Goal: Information Seeking & Learning: Learn about a topic

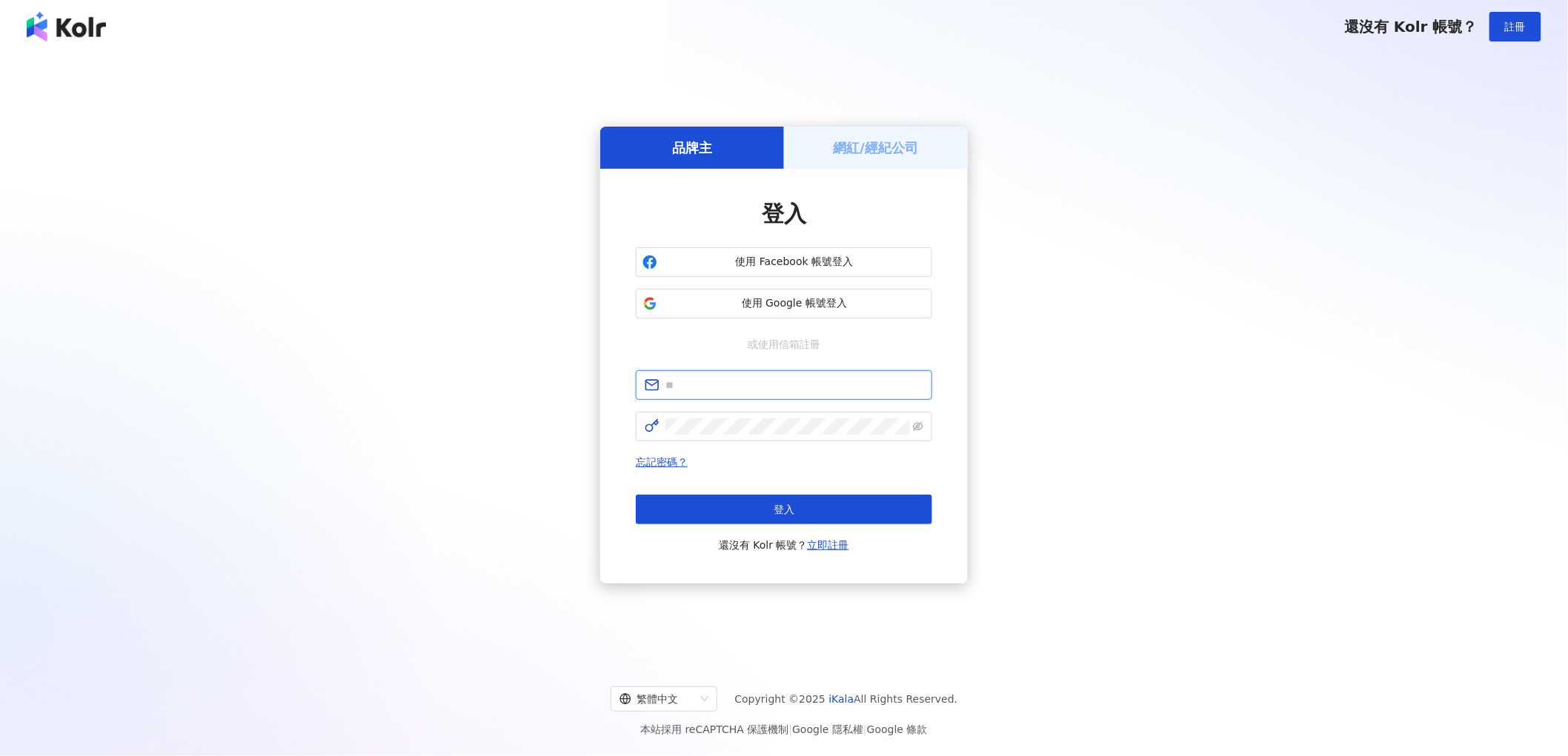
type input "**********"
click at [824, 507] on button "登入" at bounding box center [784, 510] width 296 height 29
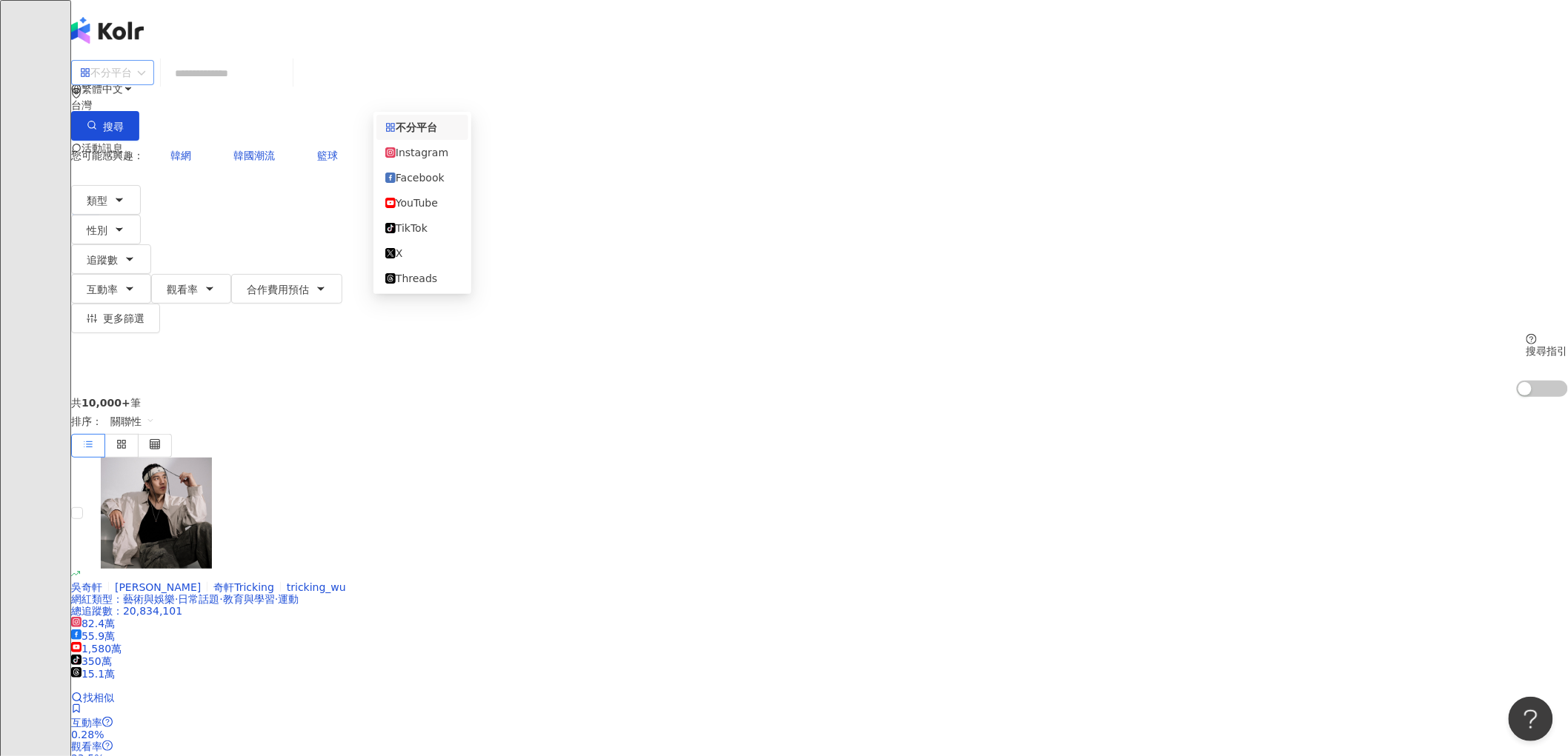
click at [154, 80] on div "不分平台" at bounding box center [112, 72] width 83 height 26
click at [443, 160] on div "Instagram" at bounding box center [422, 152] width 74 height 16
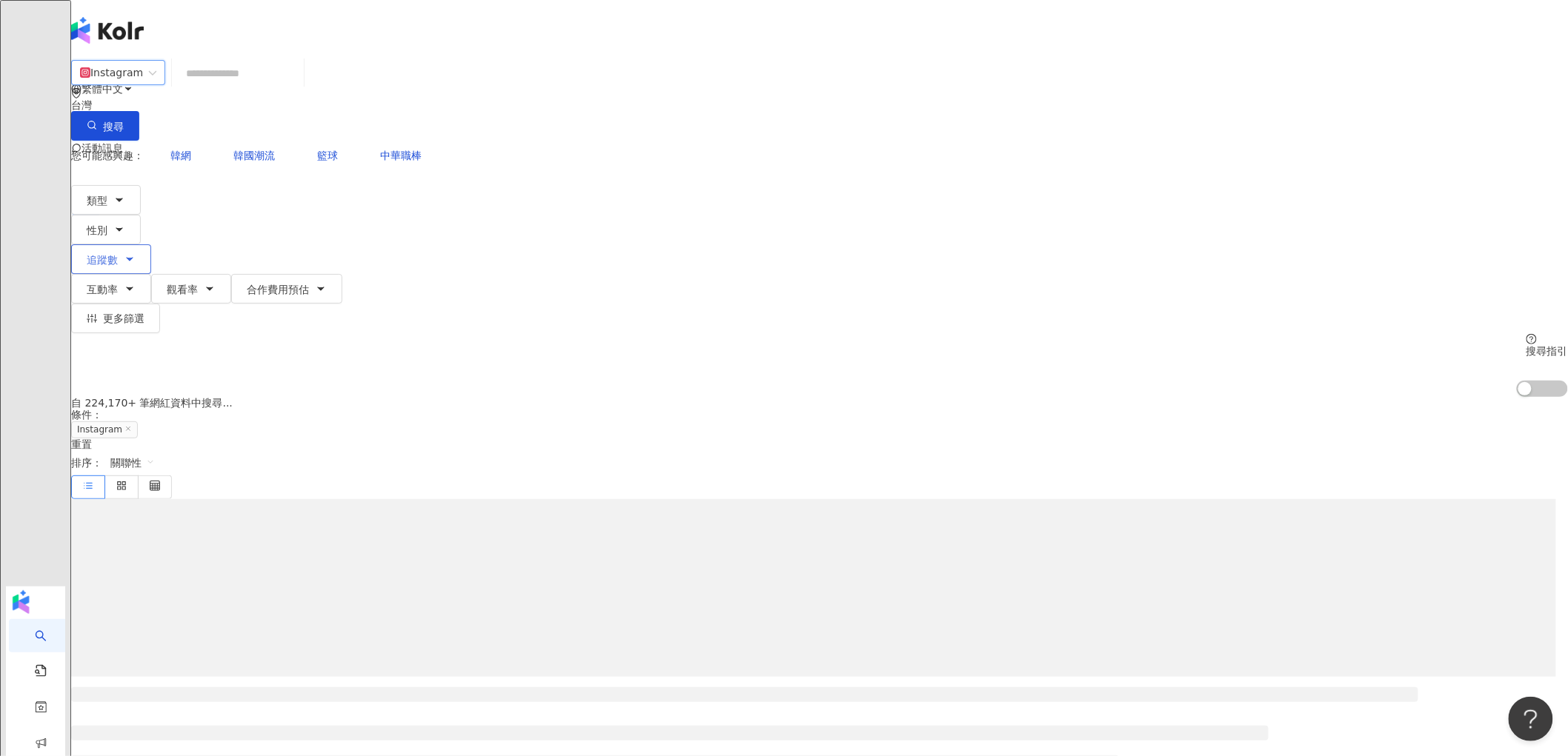
click at [151, 245] on button "追蹤數" at bounding box center [111, 259] width 80 height 29
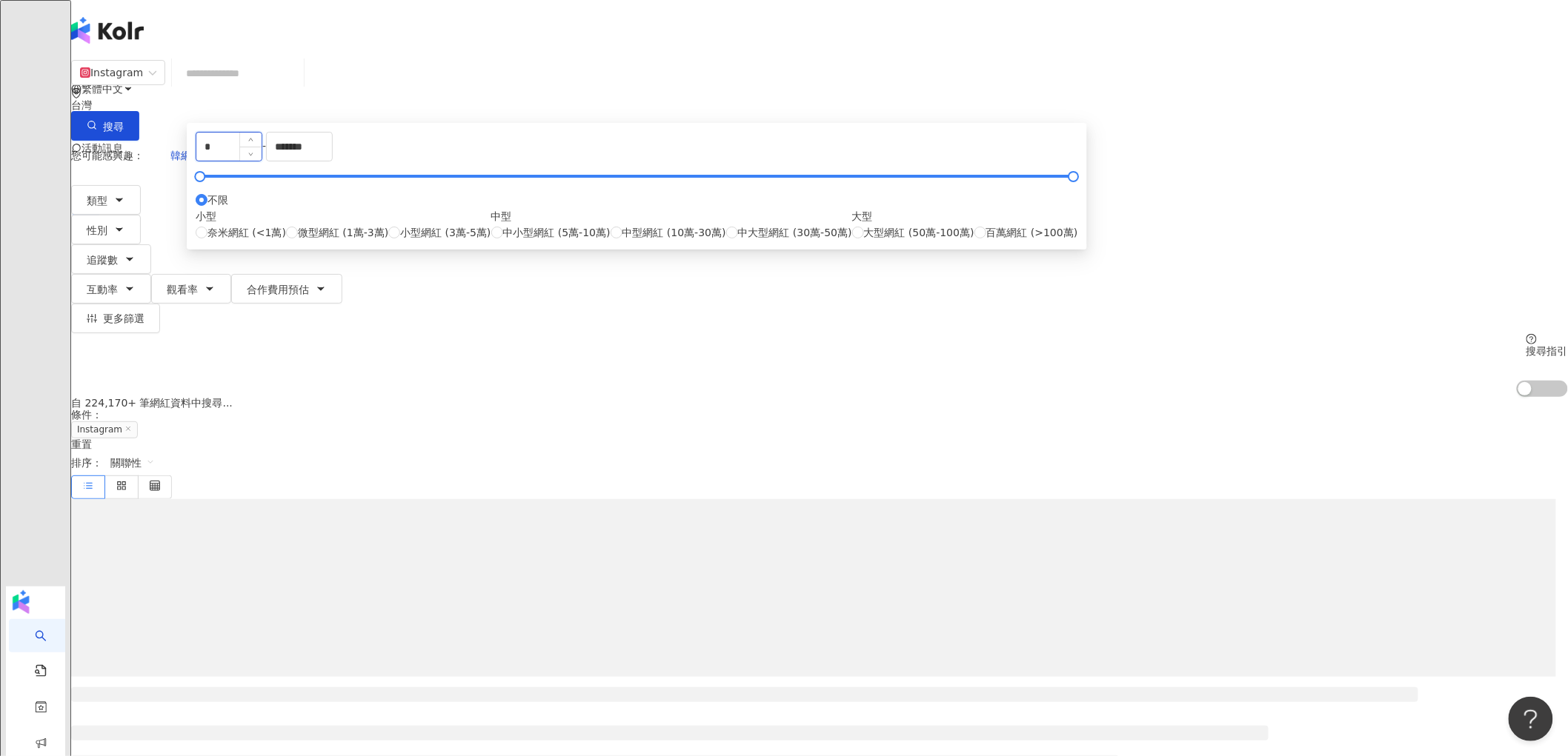
click at [262, 160] on input "*" at bounding box center [229, 146] width 65 height 28
click at [471, 225] on main "Instagram 台灣 搜尋 您可能感興趣： 韓網 韓國潮流 籃球 中華職棒 類型 性別 追蹤數 互動率 觀看率 合作費用預估 更多篩選 * - *****…" at bounding box center [819, 751] width 1497 height 1385
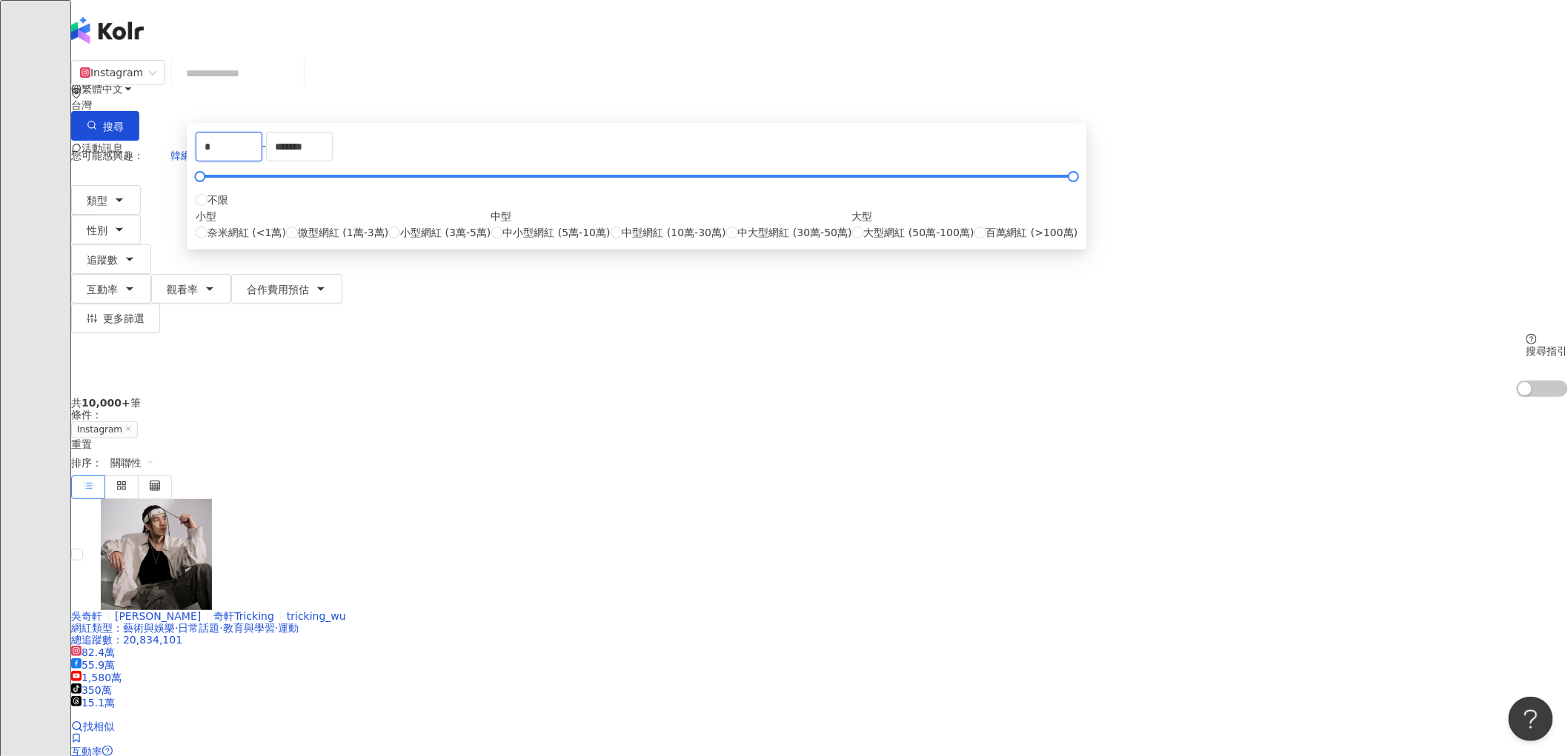
type input "*"
type input "******"
drag, startPoint x: 829, startPoint y: 227, endPoint x: 712, endPoint y: 225, distance: 117.0
click at [720, 225] on div "****** - ******* 不限 小型 奈米網紅 (<1萬) 微型網紅 (1萬-3萬) 小型網紅 (3萬-5萬) 中型 中小型網紅 (5萬-10萬) 中…" at bounding box center [636, 186] width 883 height 109
type input "******"
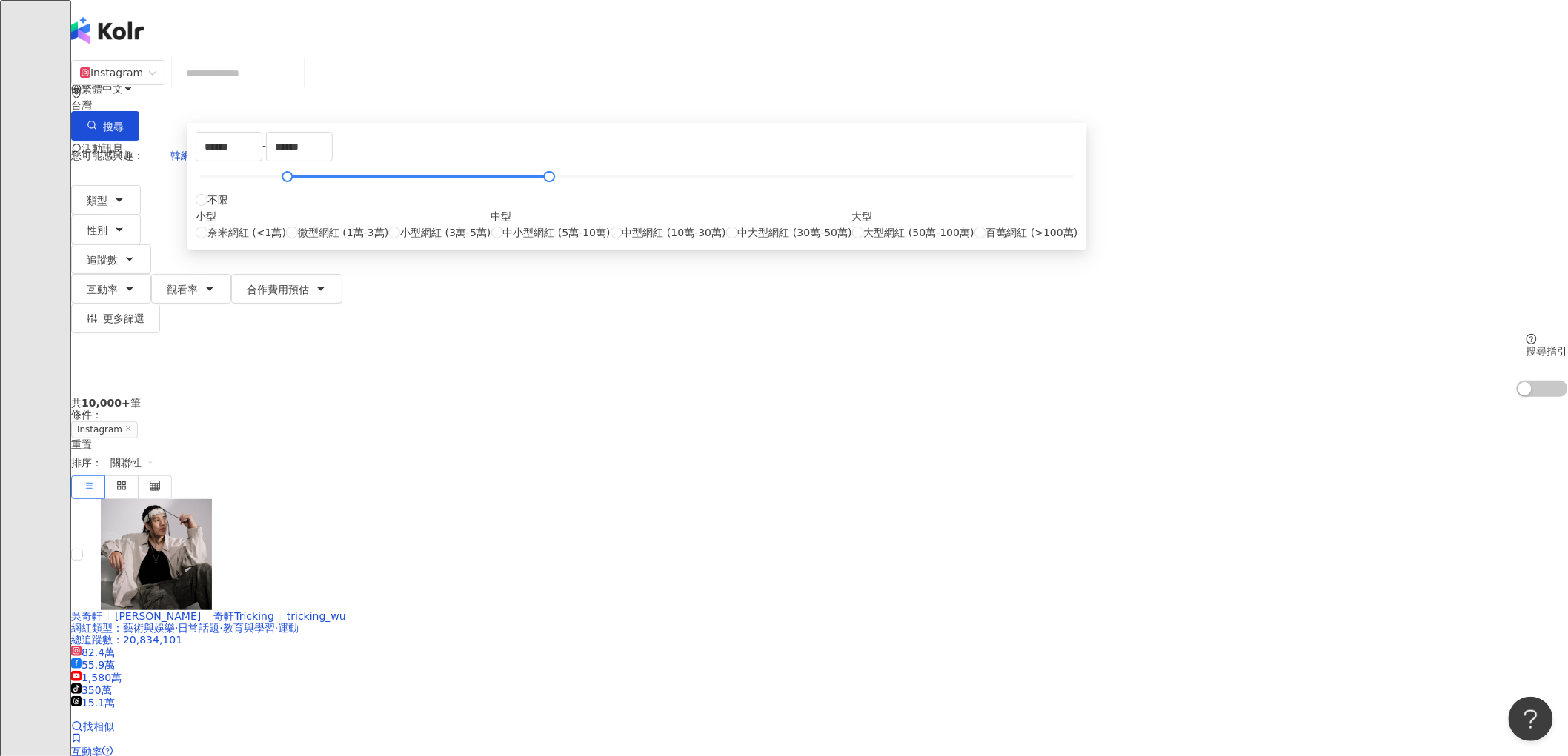
click at [1100, 397] on div "共 10,000+ 筆 條件 ： Instagram 重置 排序： 關聯性" at bounding box center [819, 447] width 1497 height 101
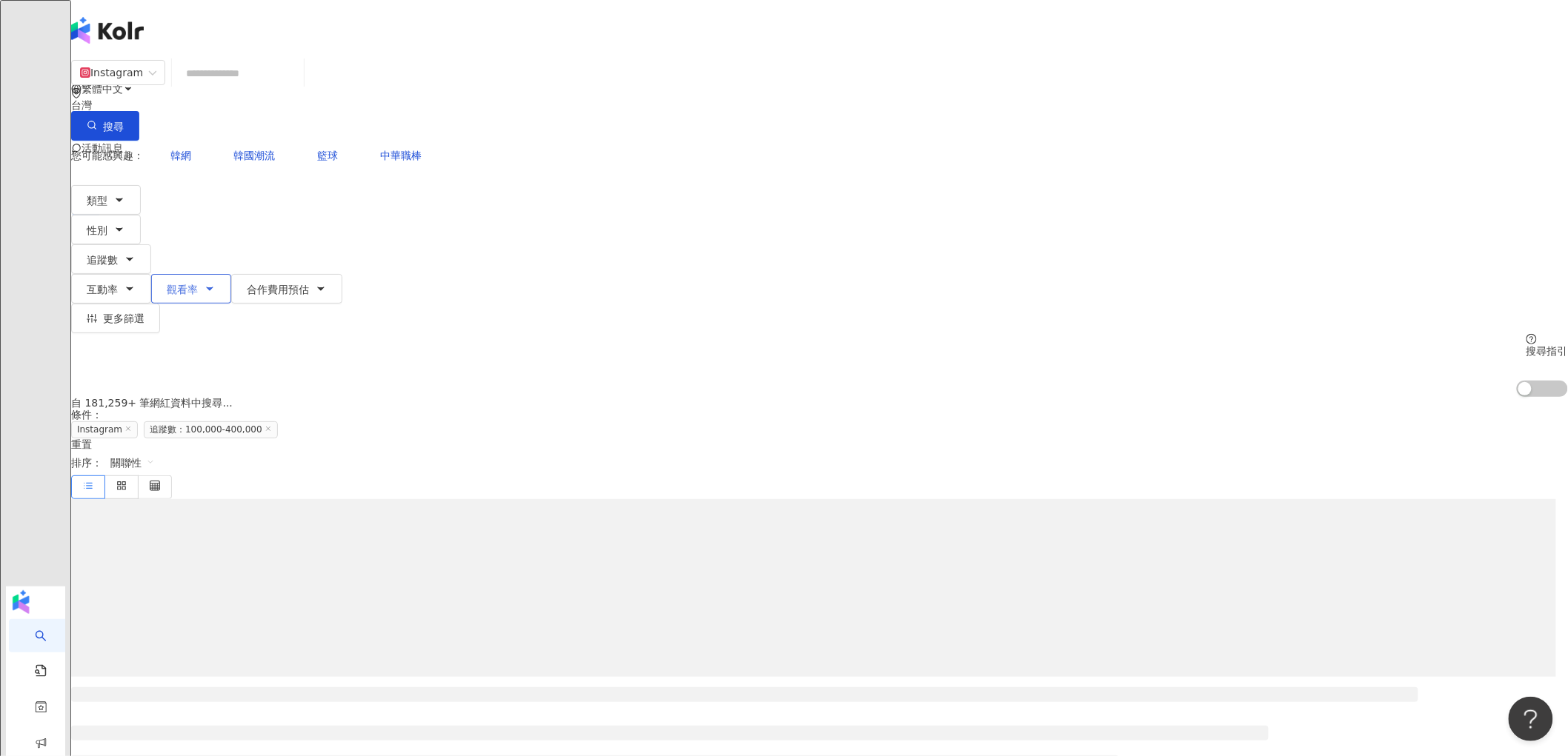
click at [231, 274] on button "觀看率" at bounding box center [191, 289] width 80 height 29
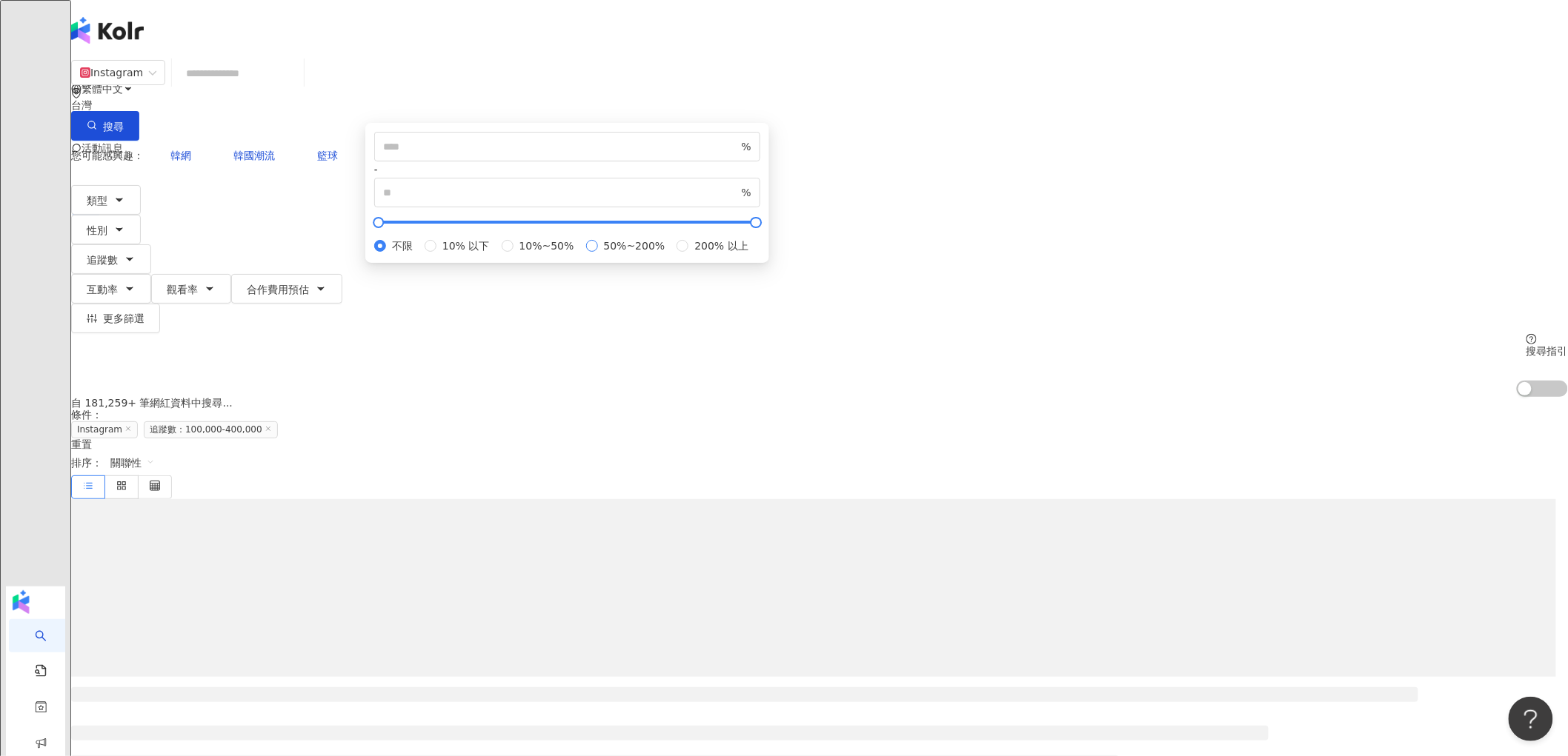
click at [671, 254] on span "50%~200%" at bounding box center [635, 246] width 74 height 16
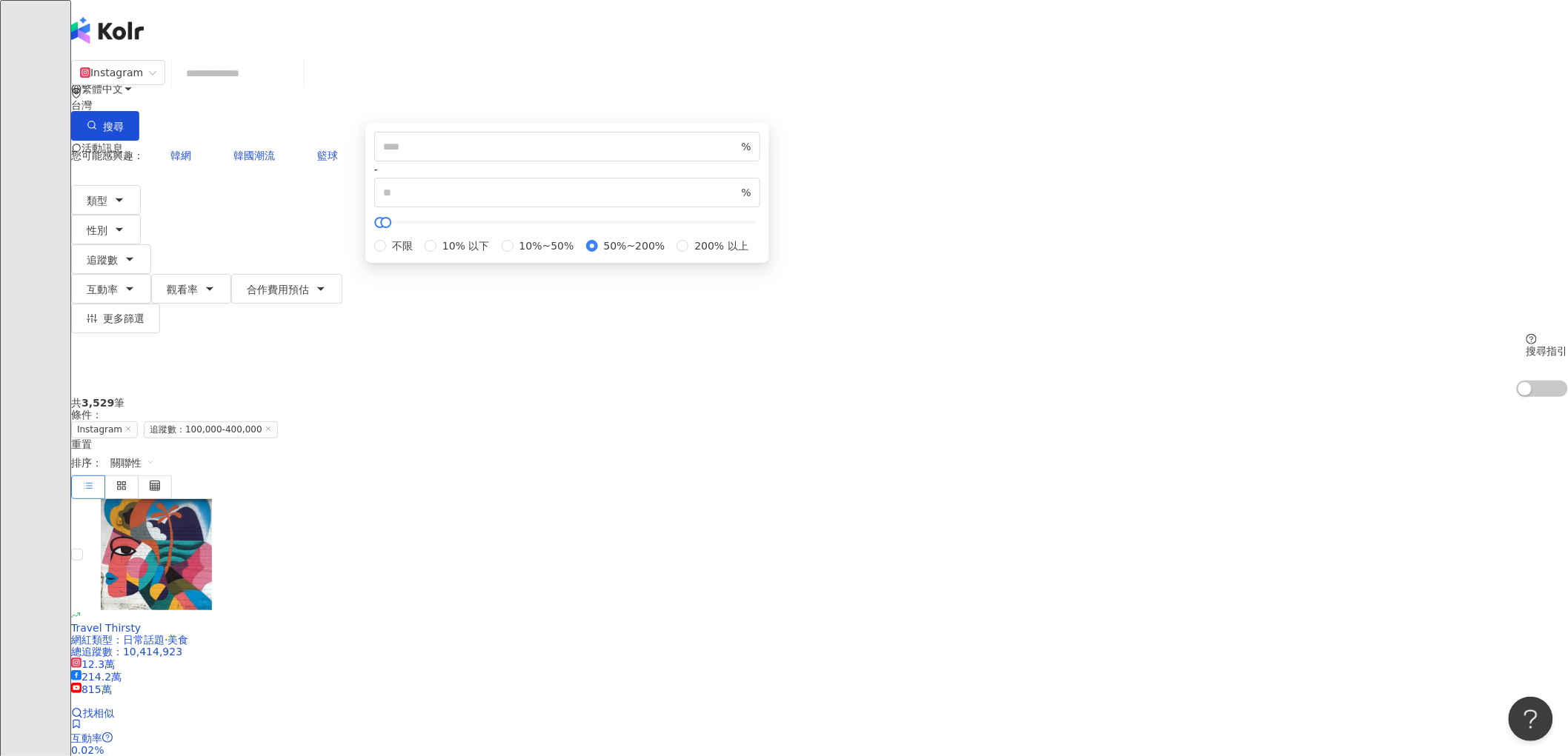
type input "**"
type input "***"
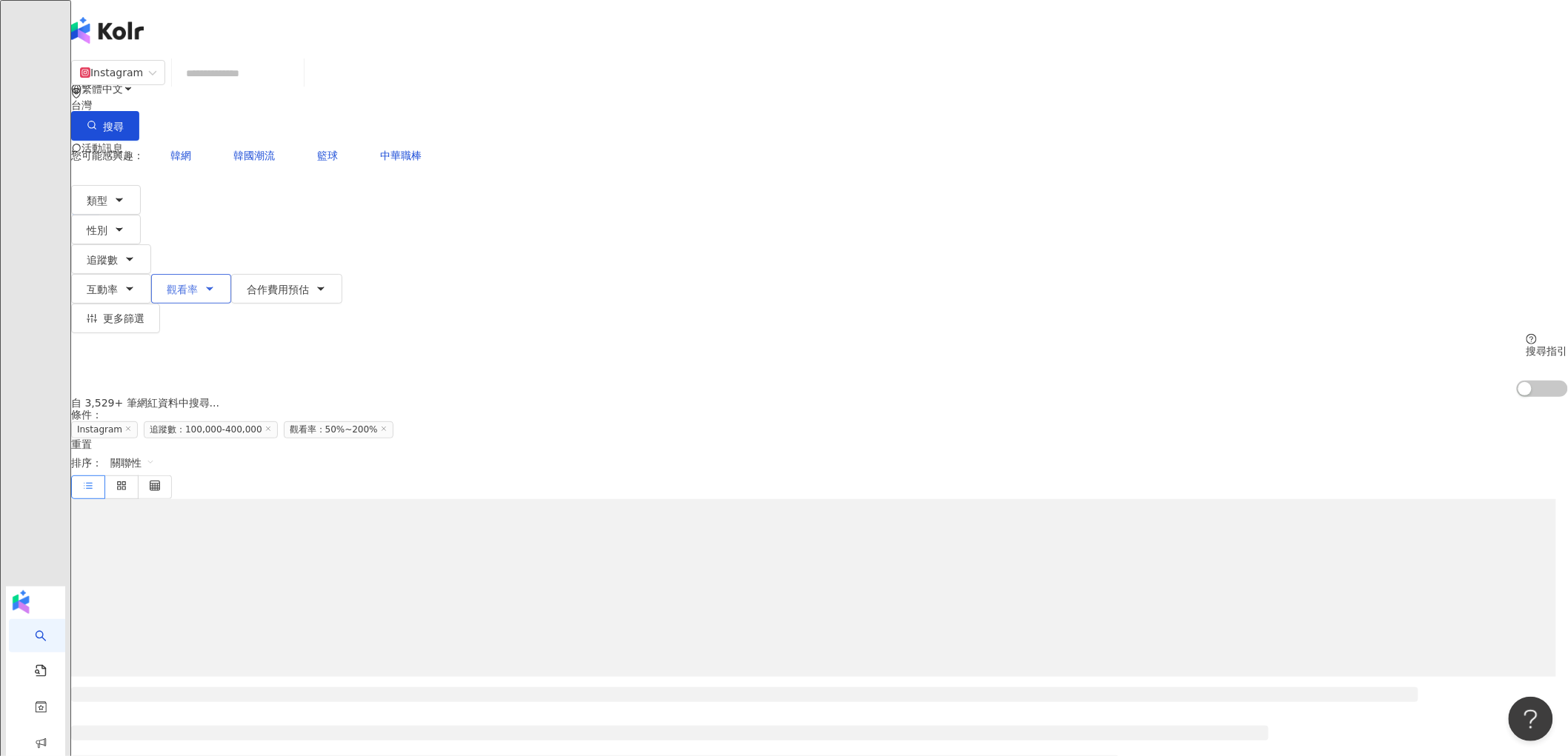
click at [231, 274] on button "觀看率" at bounding box center [191, 289] width 80 height 29
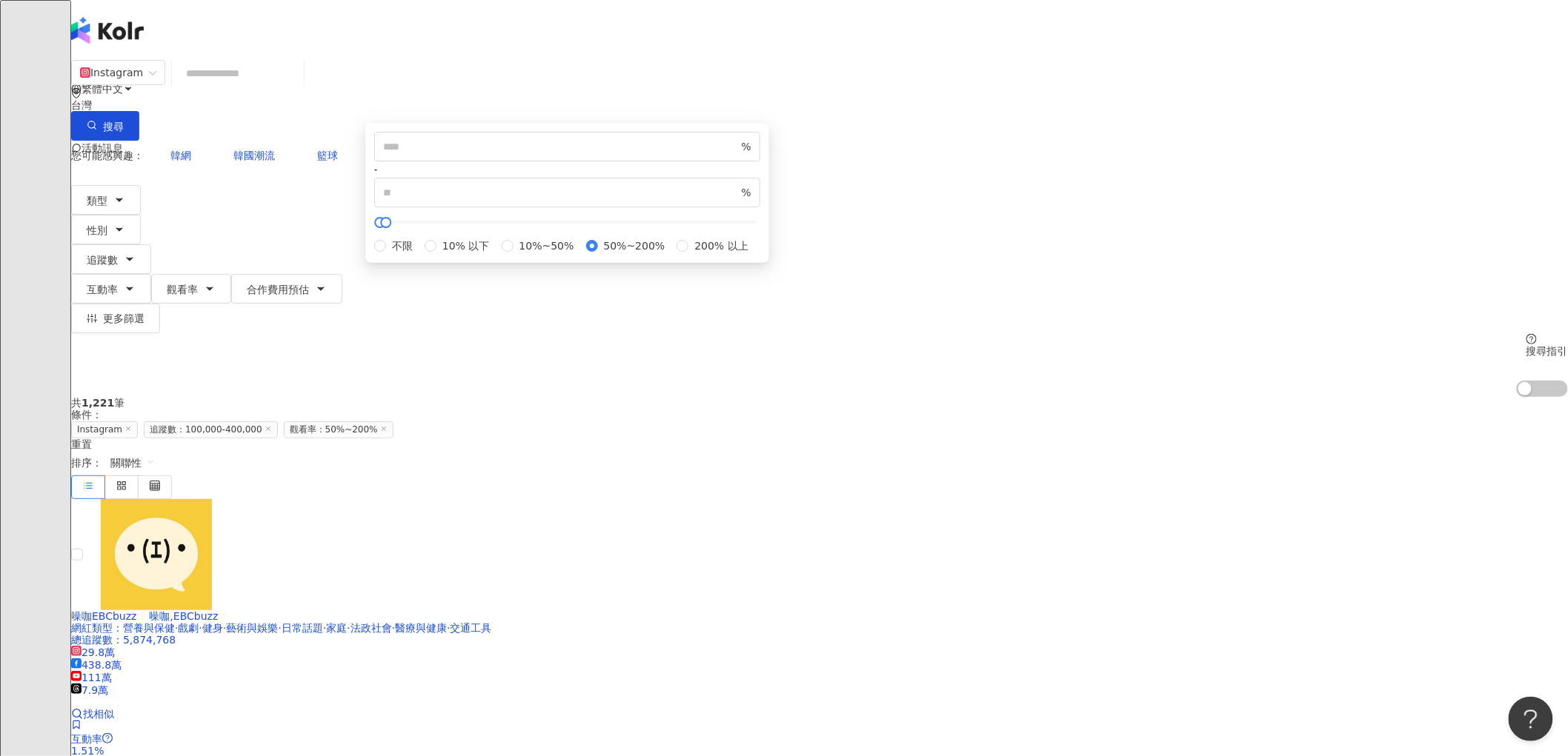
type input "***"
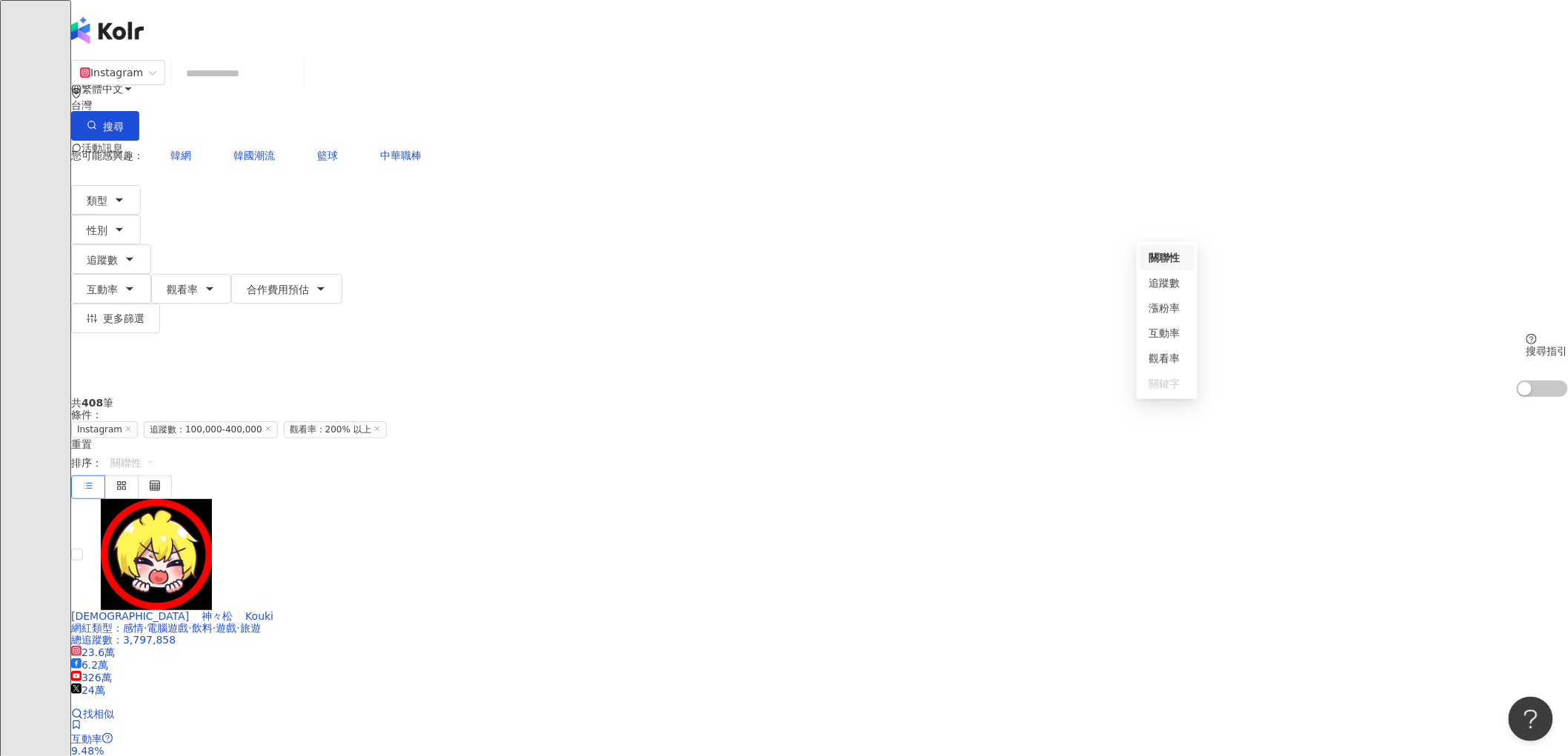
click at [155, 451] on span "關聯性" at bounding box center [132, 462] width 44 height 24
click at [1172, 354] on div "觀看率" at bounding box center [1167, 358] width 37 height 16
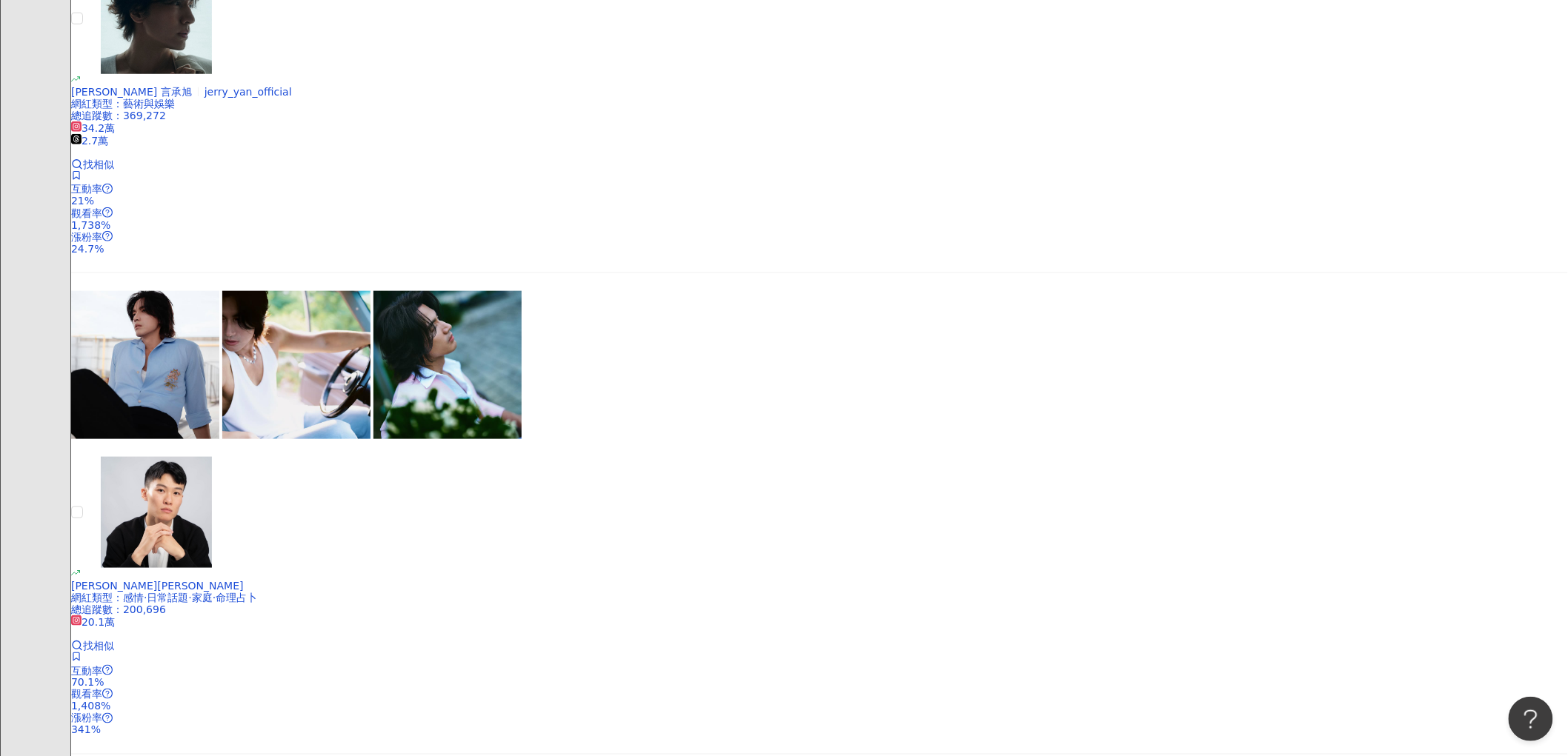
scroll to position [493, 0]
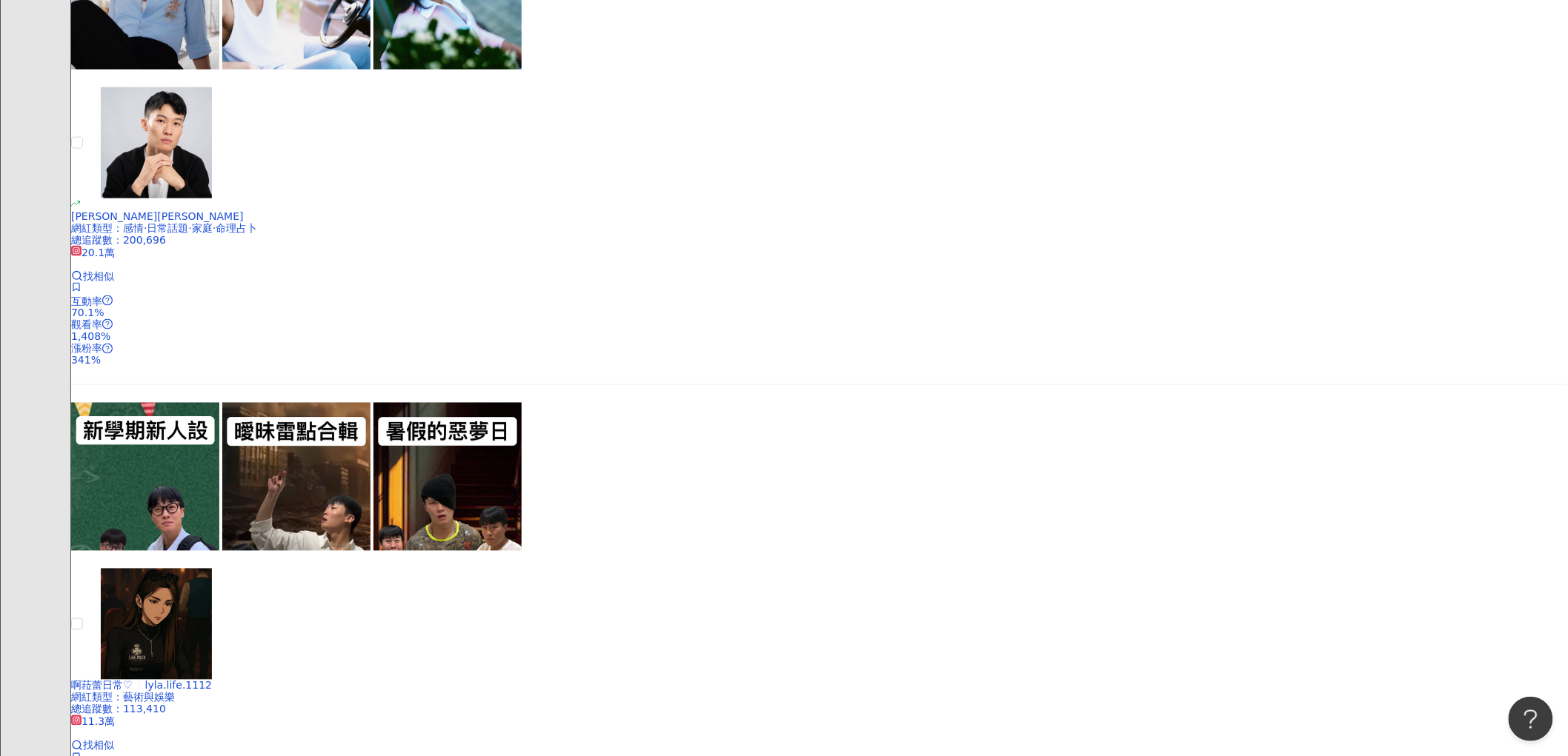
scroll to position [1070, 0]
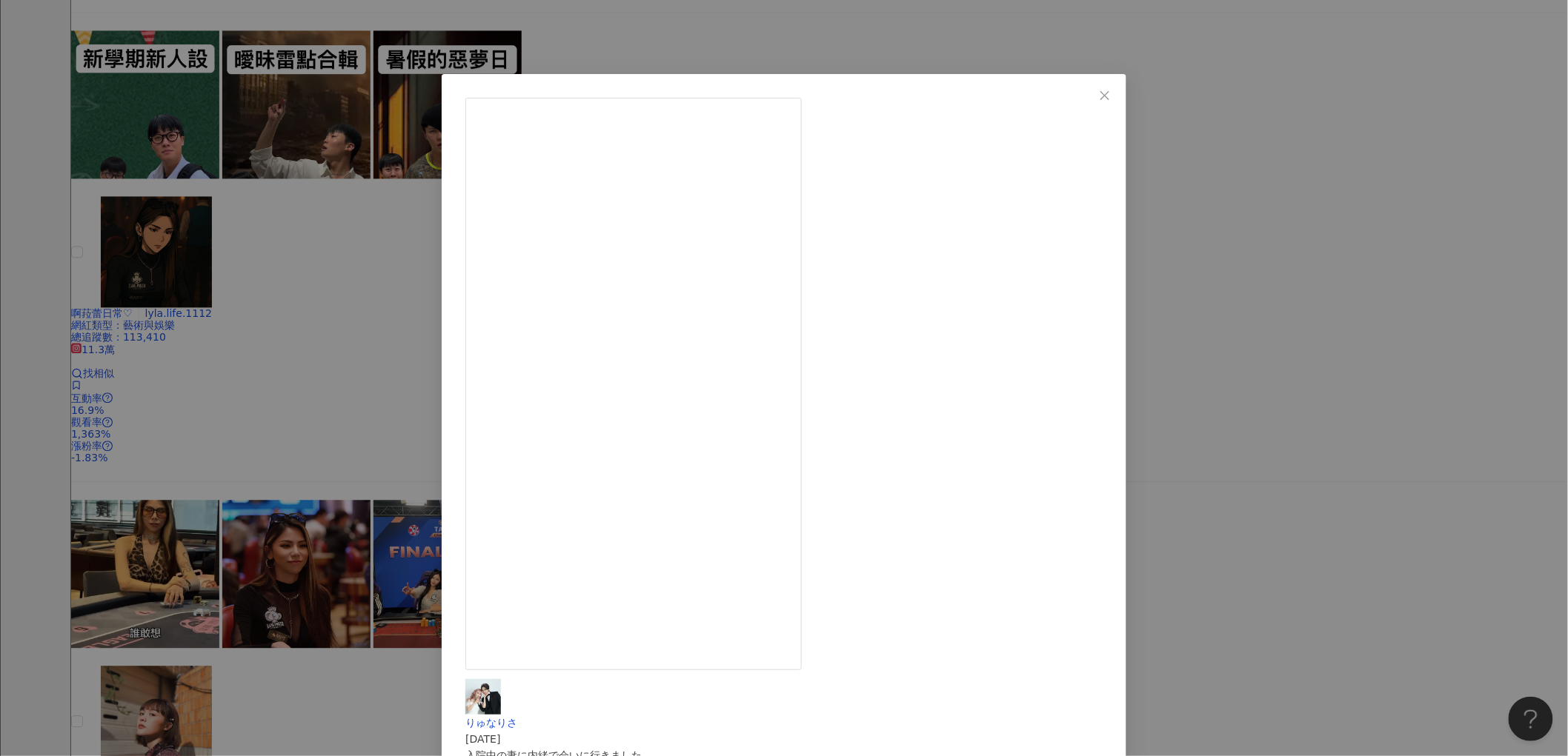
click at [1340, 410] on div "りゅなりさ 2025/9/9 入院中の妻に内緒で会いに行きました #りゅなりさ #夫婦 #夫婦の時間 #夫婦の日常 #カップル #カップルの日常 #可愛い #…" at bounding box center [784, 378] width 1568 height 756
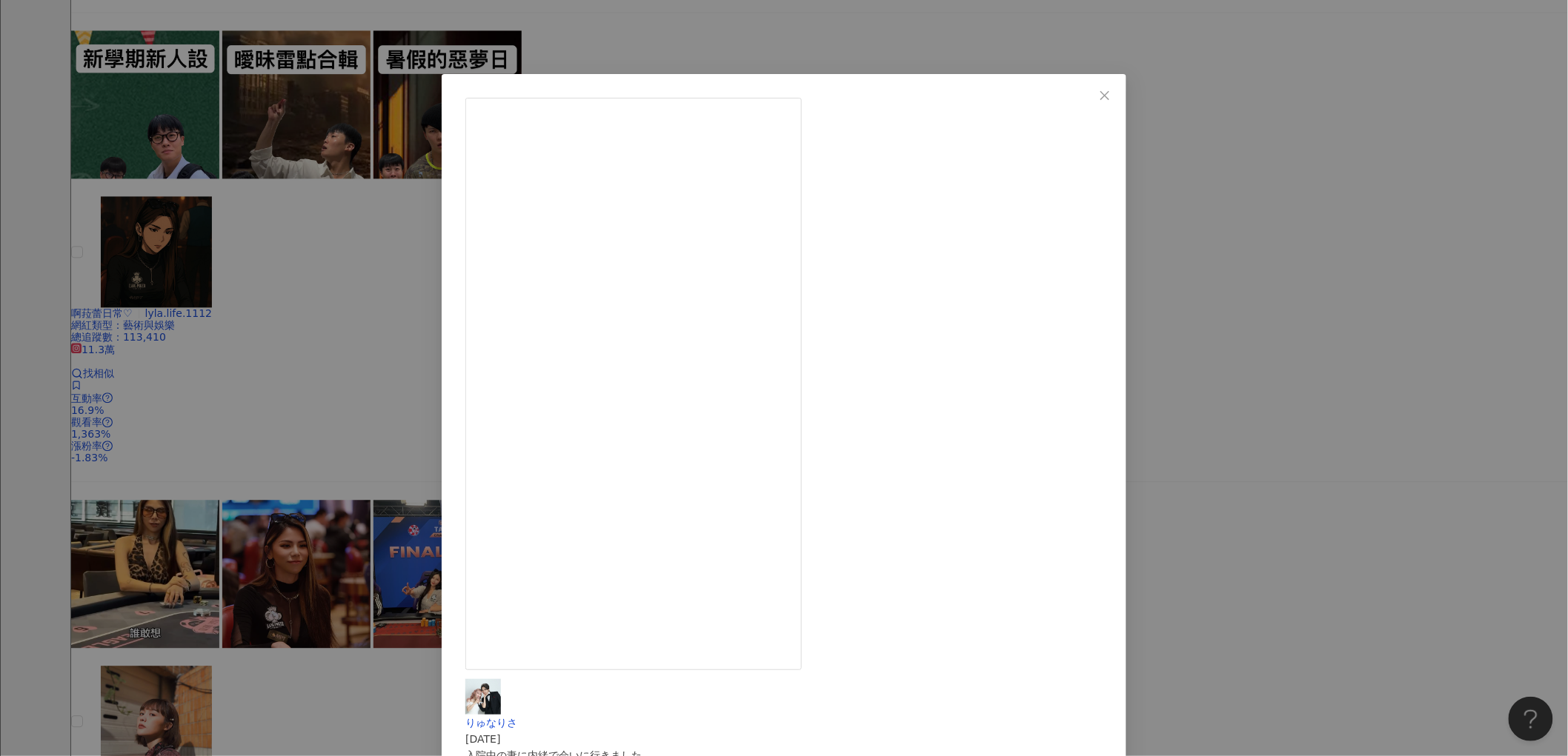
click at [196, 132] on div "りゅなりさ 2025/9/9 入院中の妻に内緒で会いに行きました #りゅなりさ #夫婦 #夫婦の時間 #夫婦の日常 #カップル #カップルの日常 #可愛い #…" at bounding box center [784, 378] width 1568 height 756
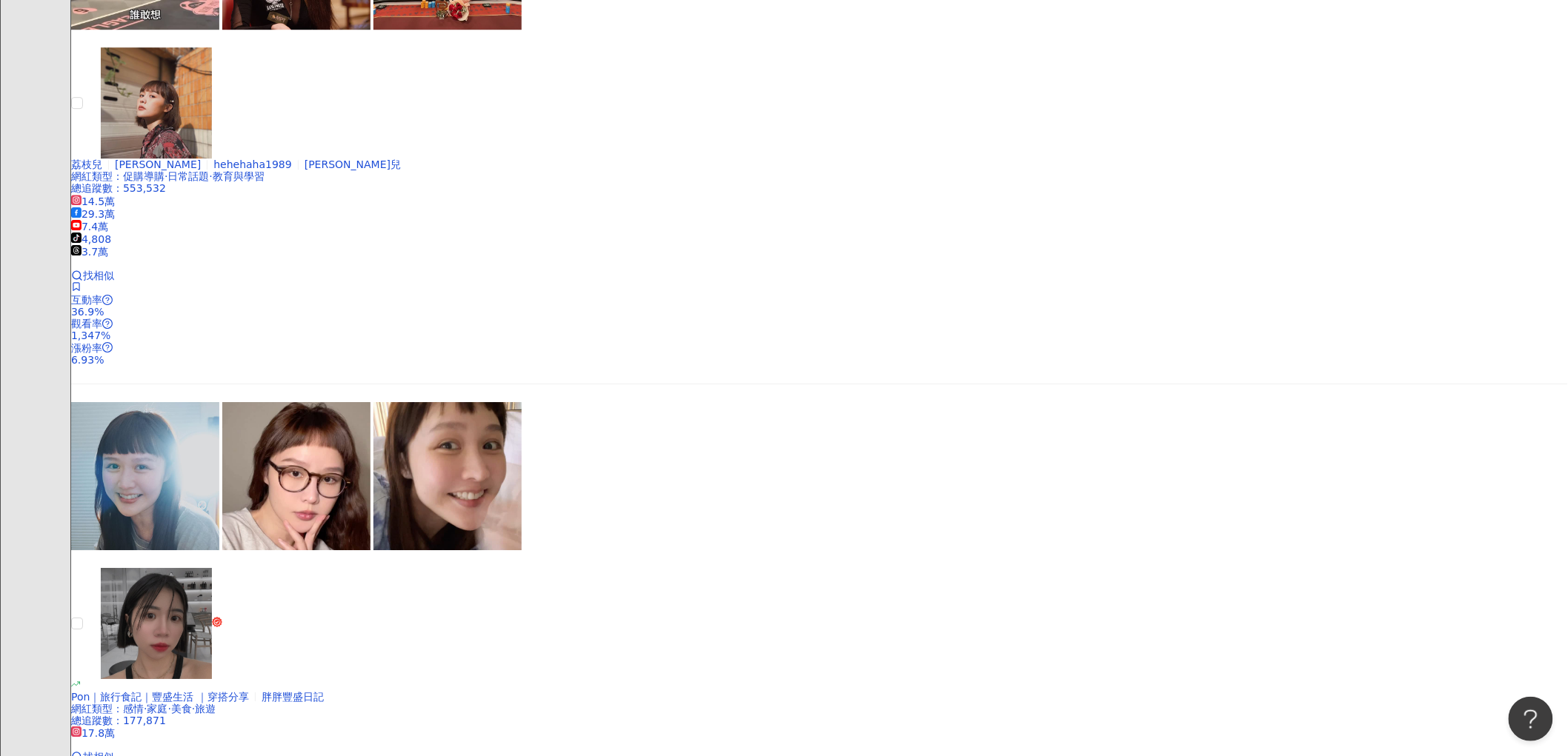
scroll to position [1892, 0]
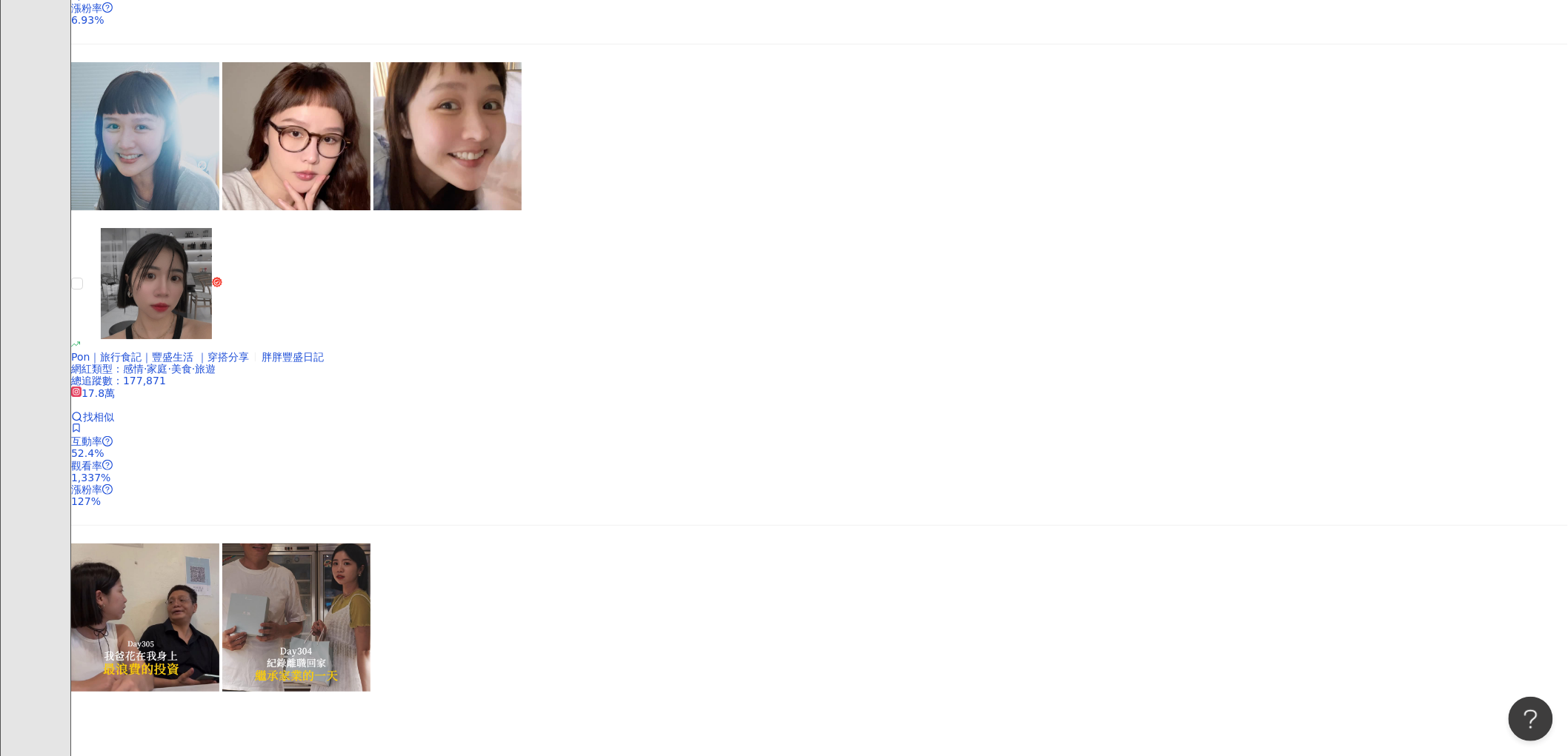
scroll to position [2222, 0]
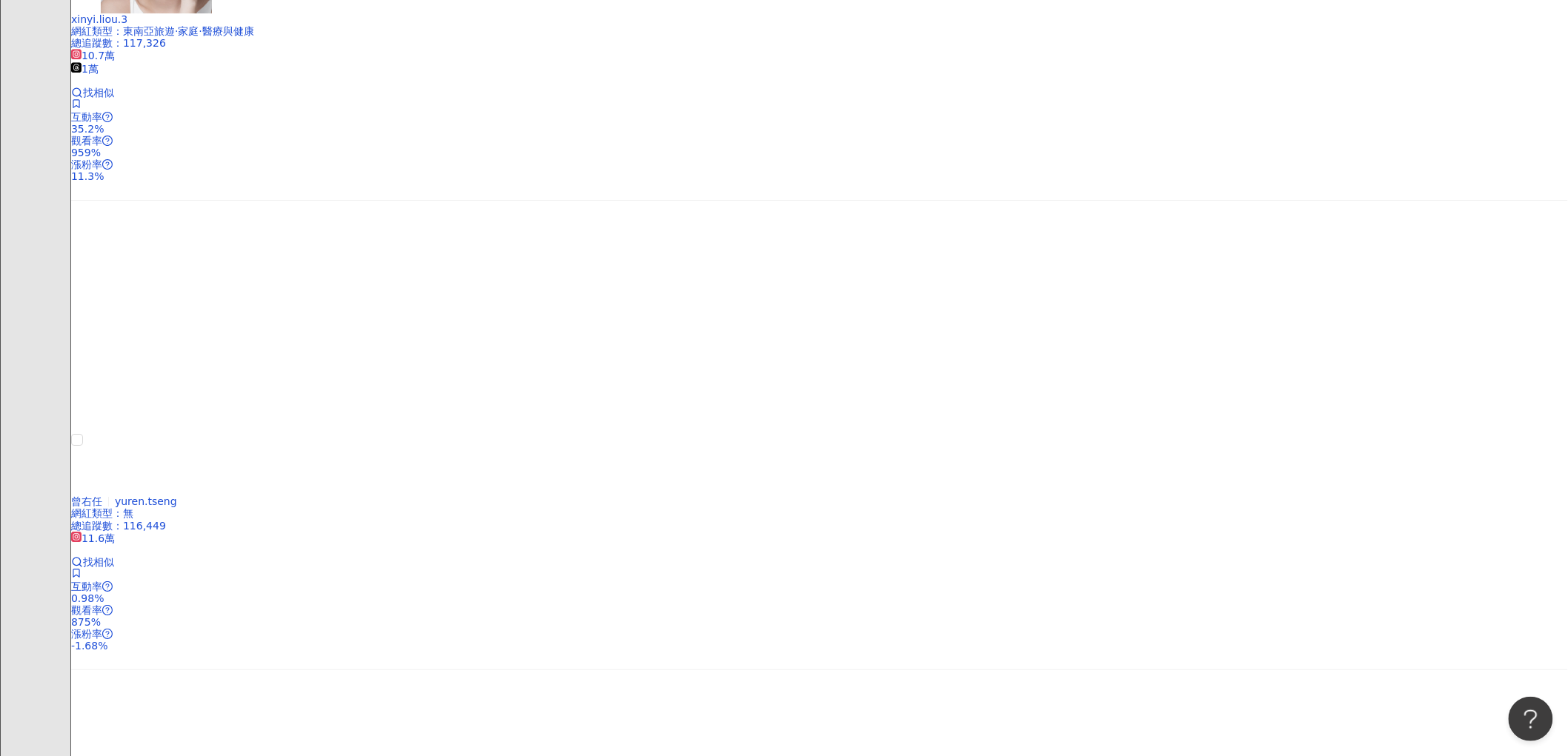
scroll to position [1914, 0]
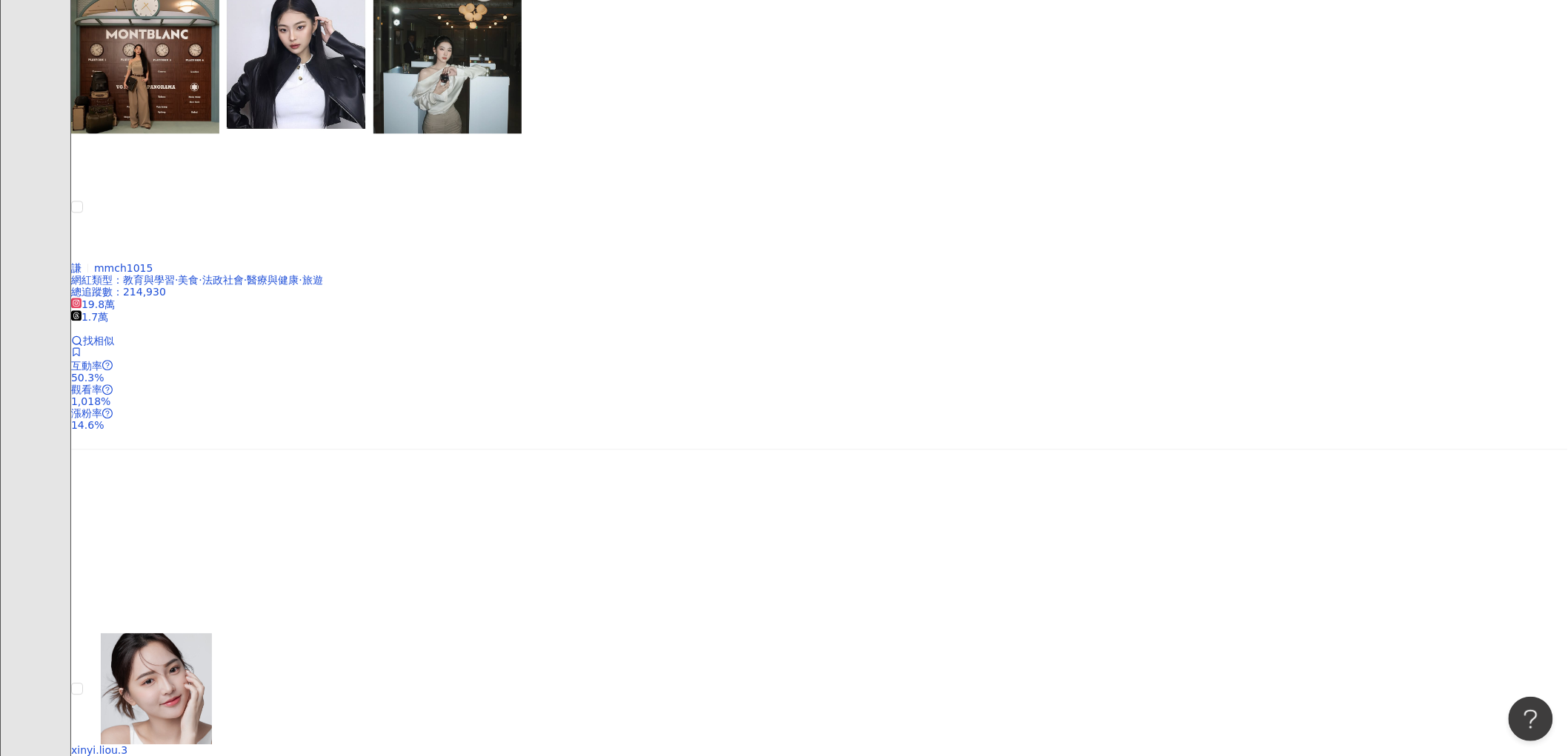
scroll to position [1091, 0]
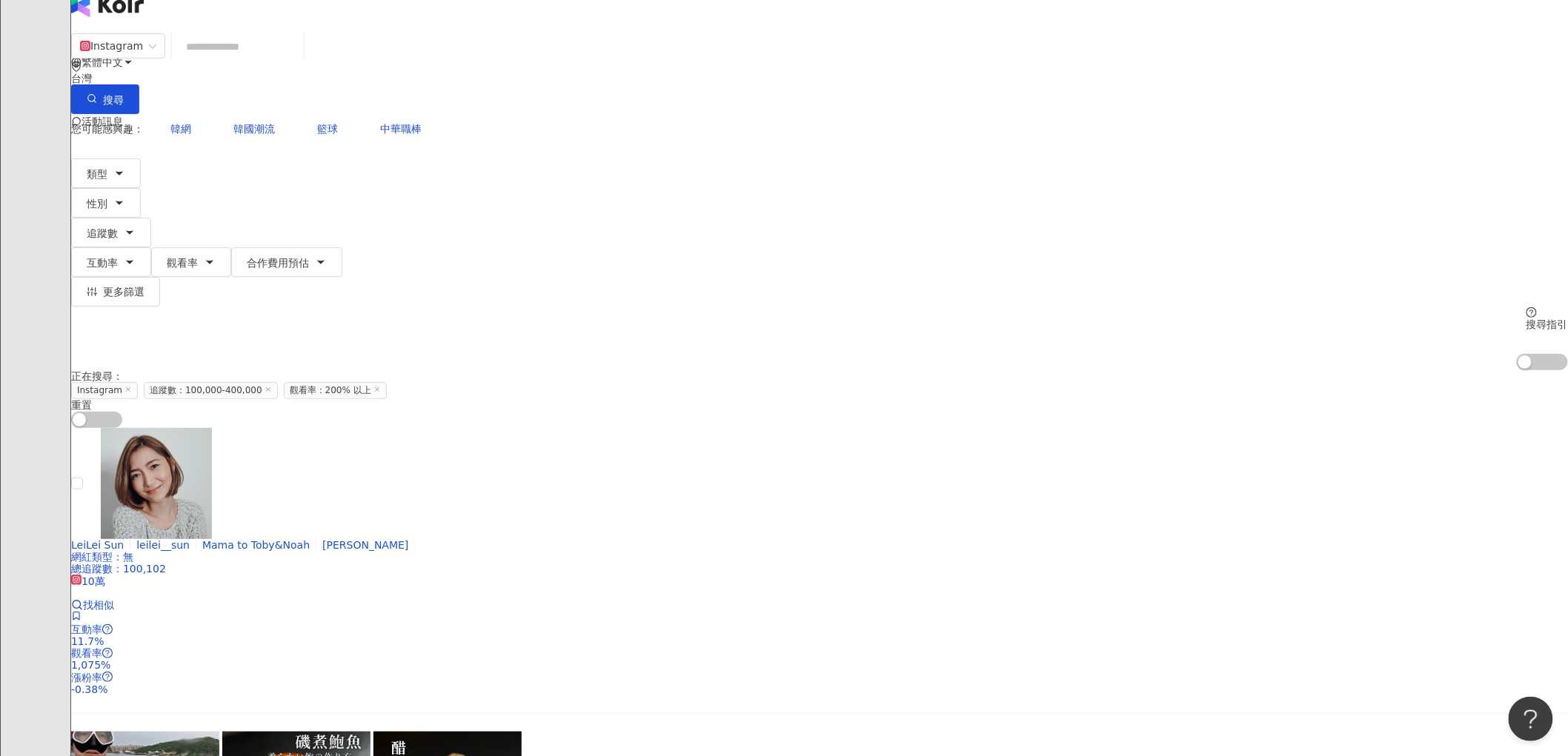
scroll to position [21, 0]
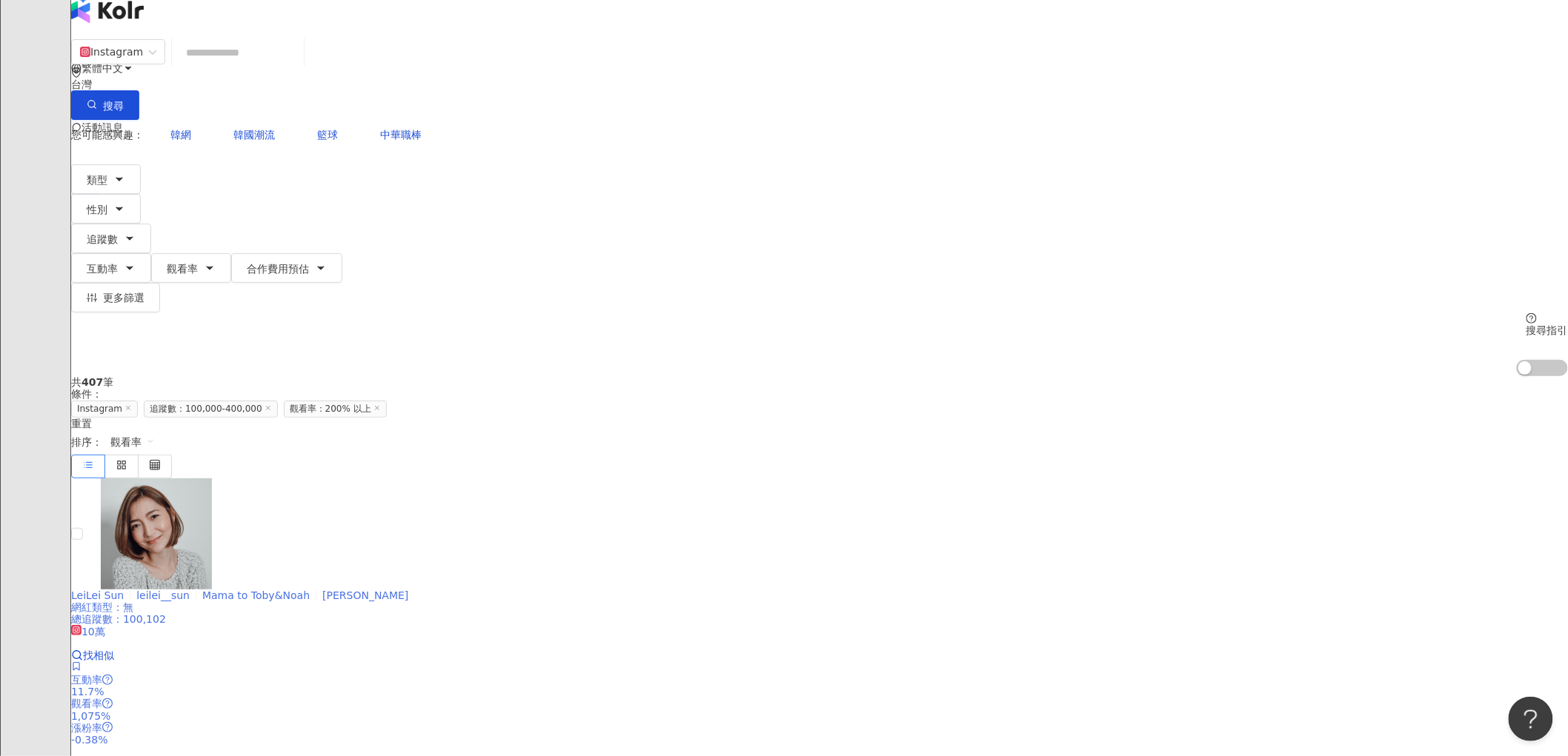
click at [212, 479] on img at bounding box center [156, 534] width 111 height 111
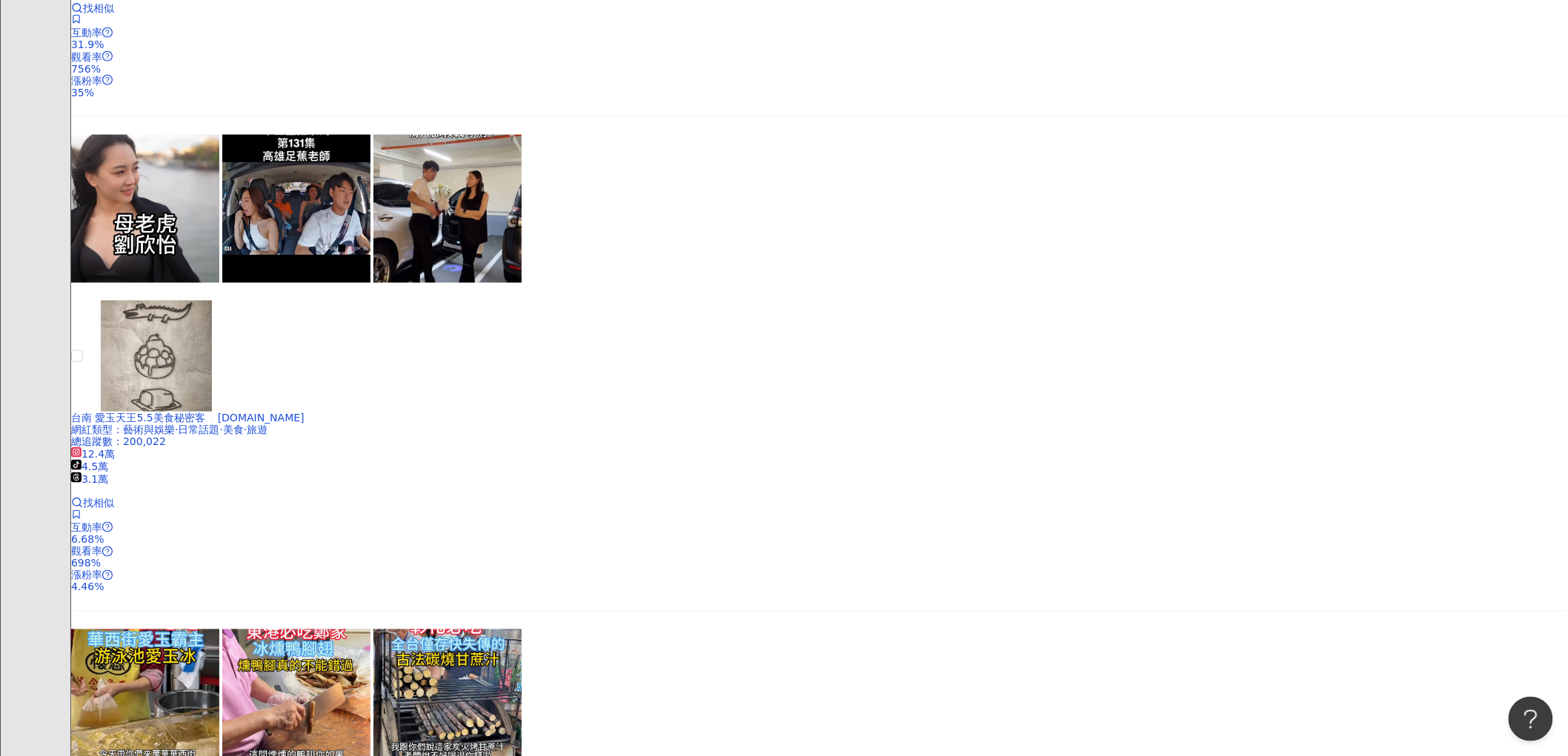
scroll to position [658, 0]
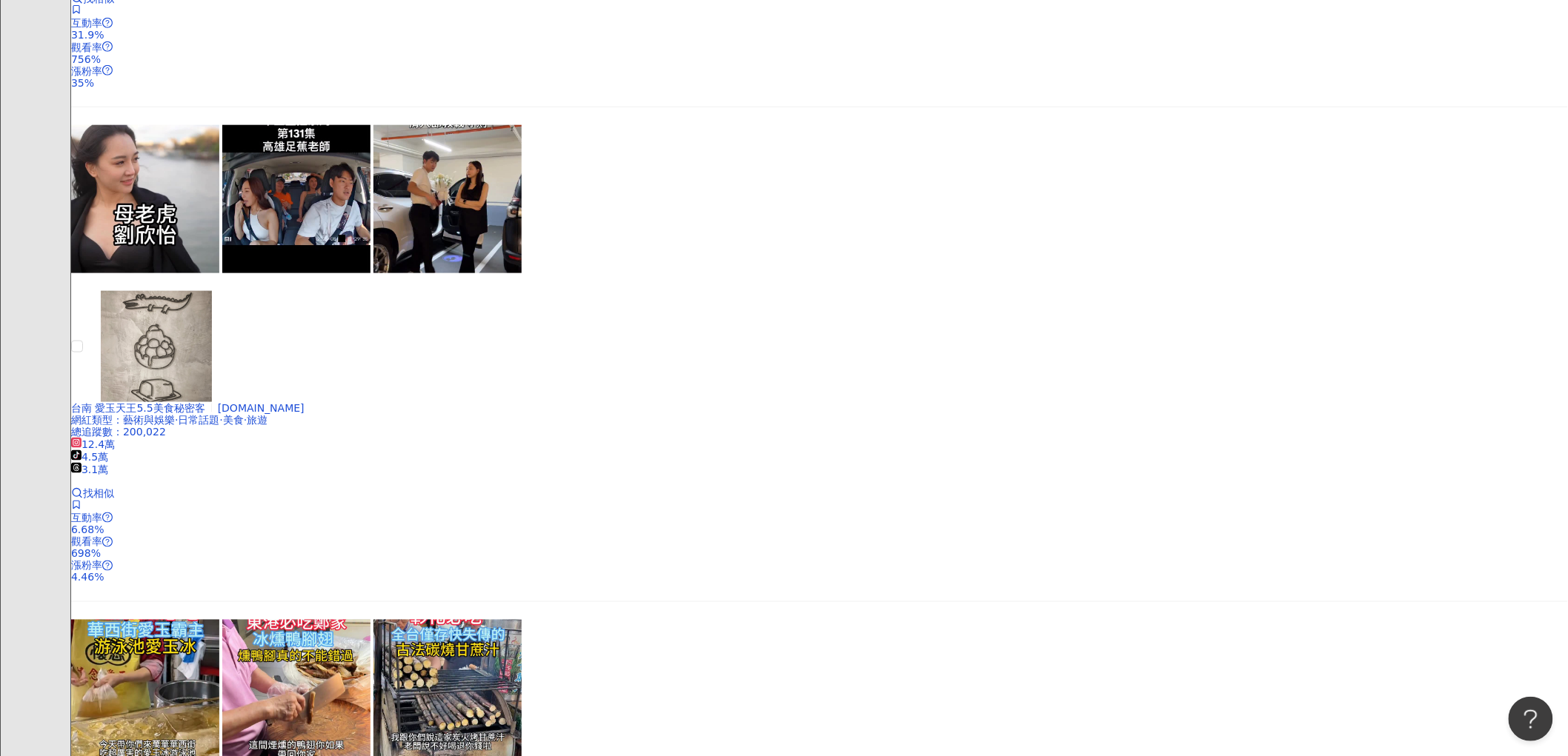
drag, startPoint x: 504, startPoint y: 526, endPoint x: 515, endPoint y: 397, distance: 129.5
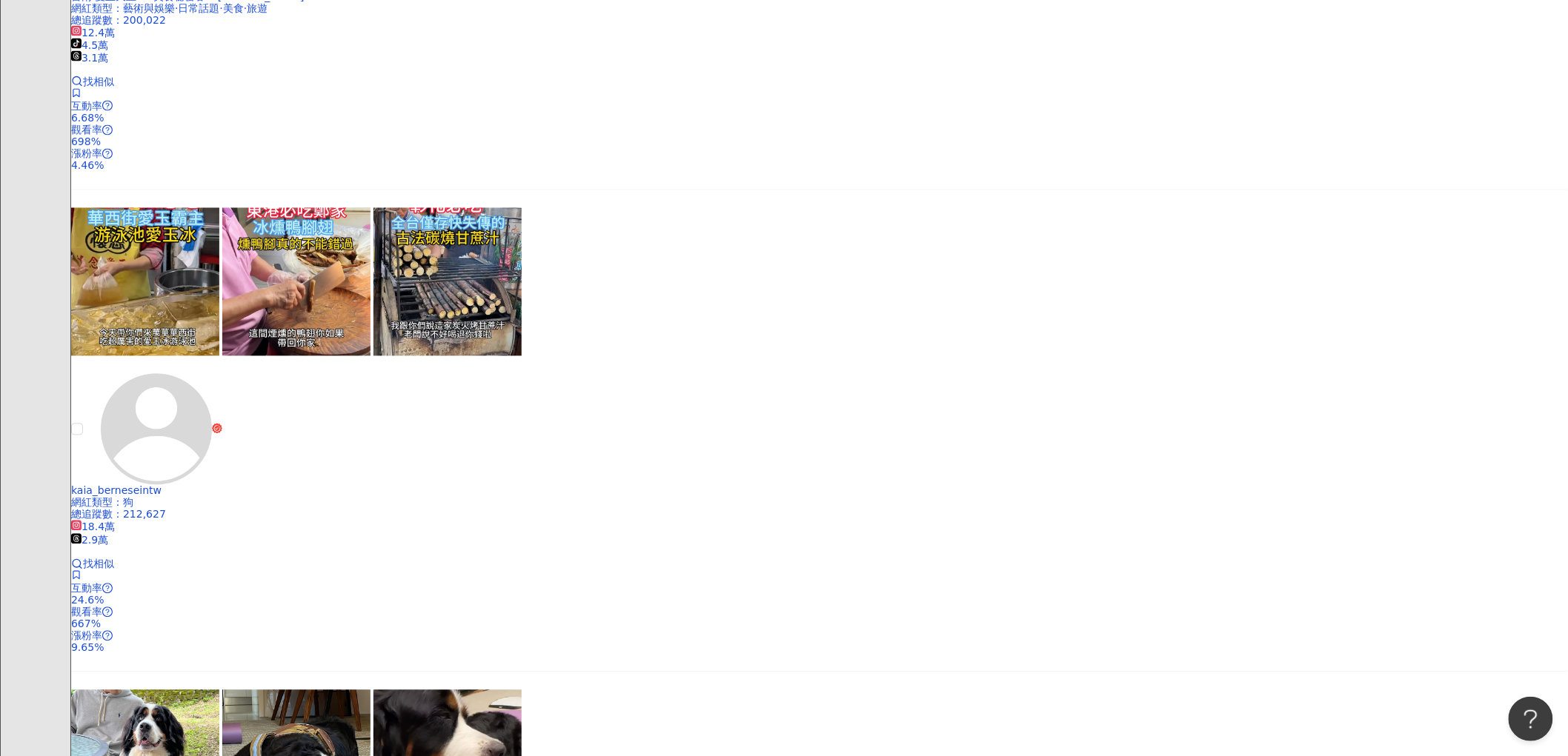
scroll to position [1398, 0]
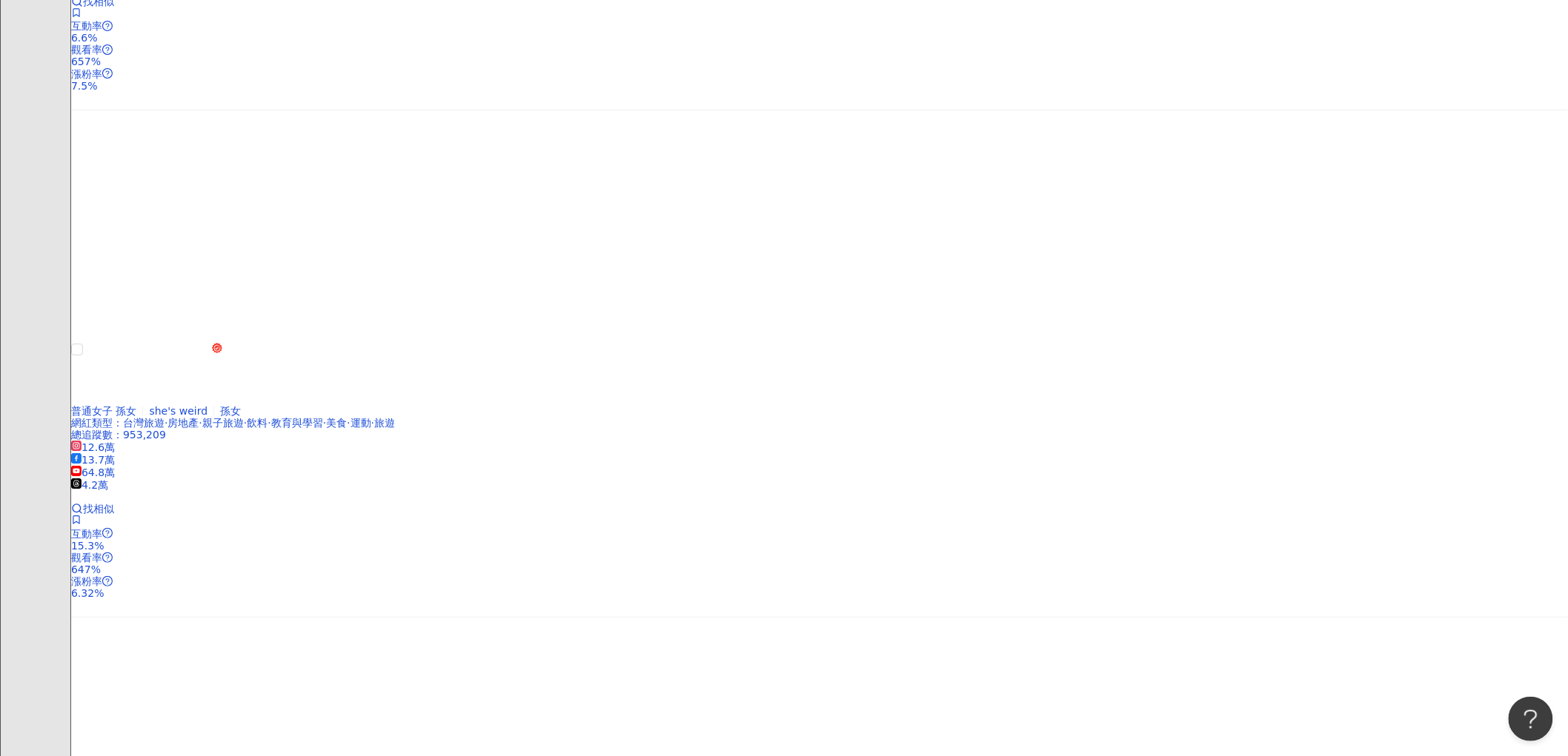
scroll to position [2139, 0]
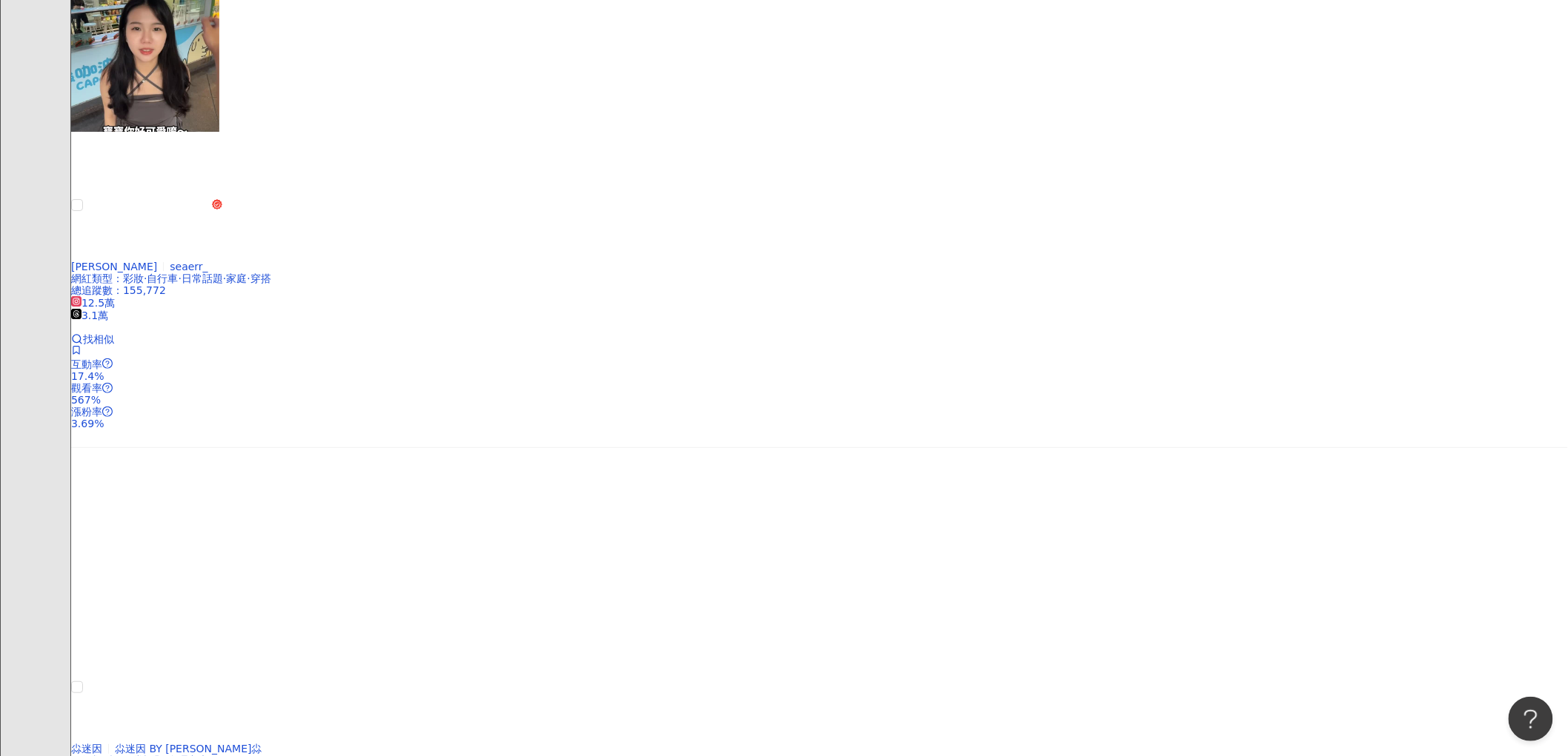
scroll to position [2304, 0]
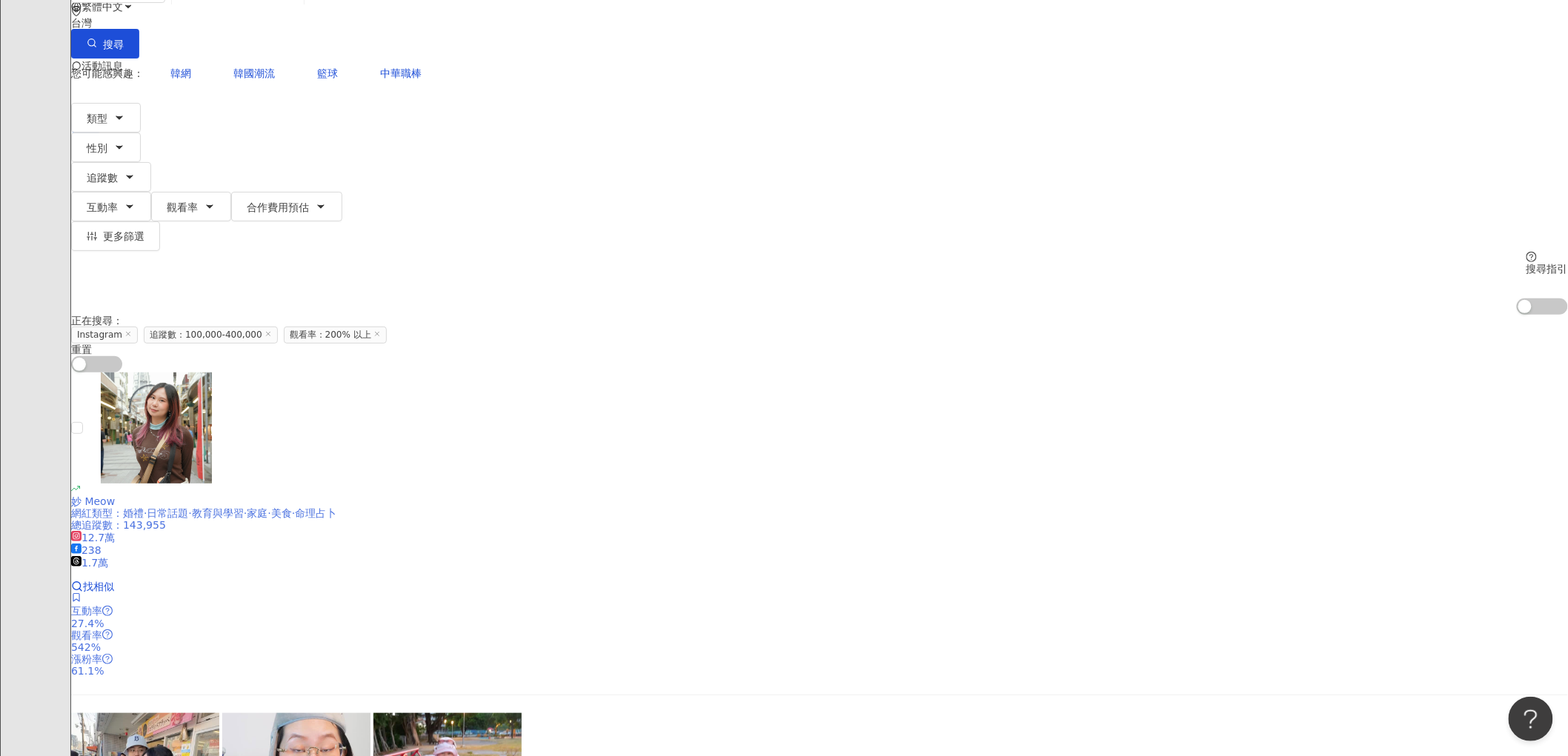
scroll to position [246, 0]
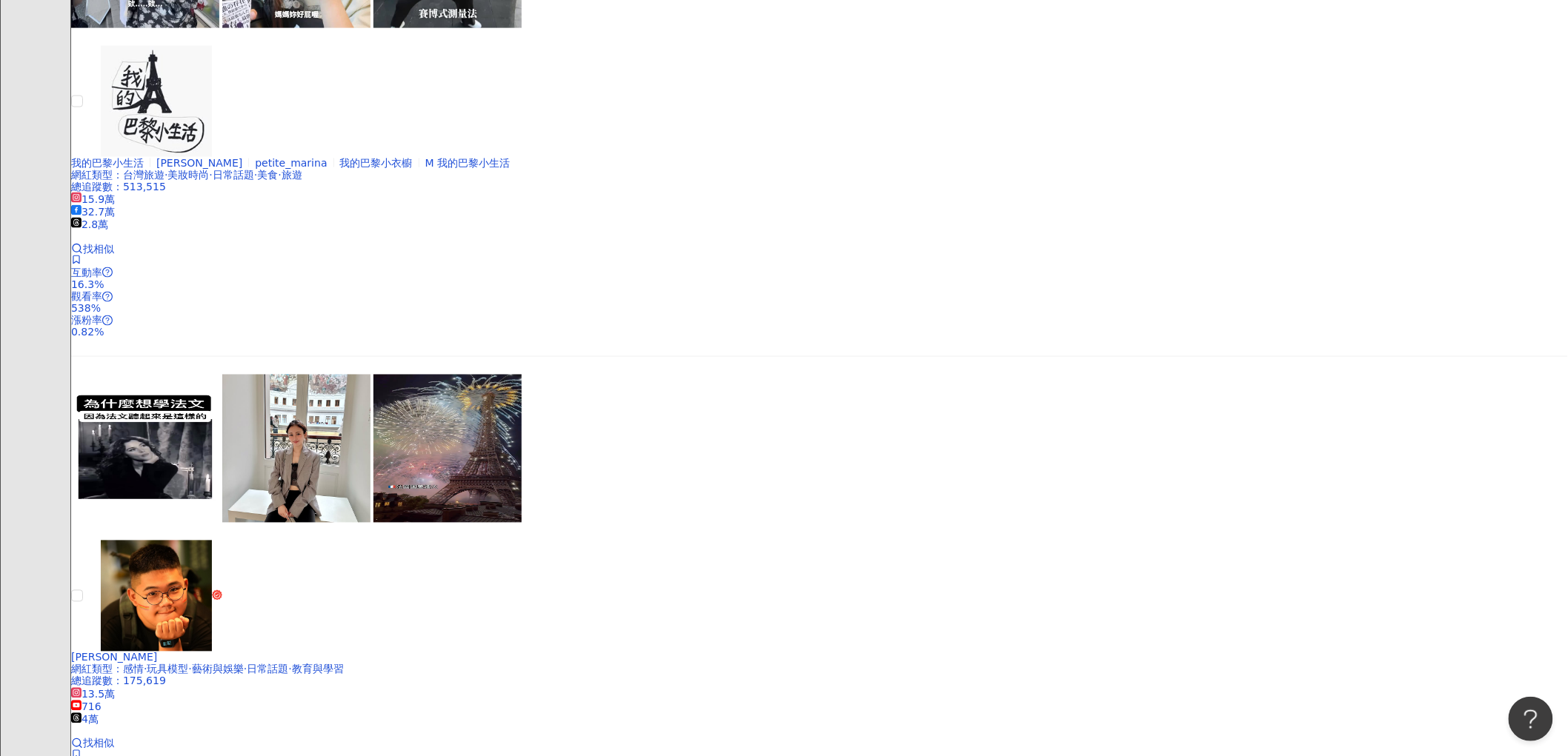
scroll to position [988, 0]
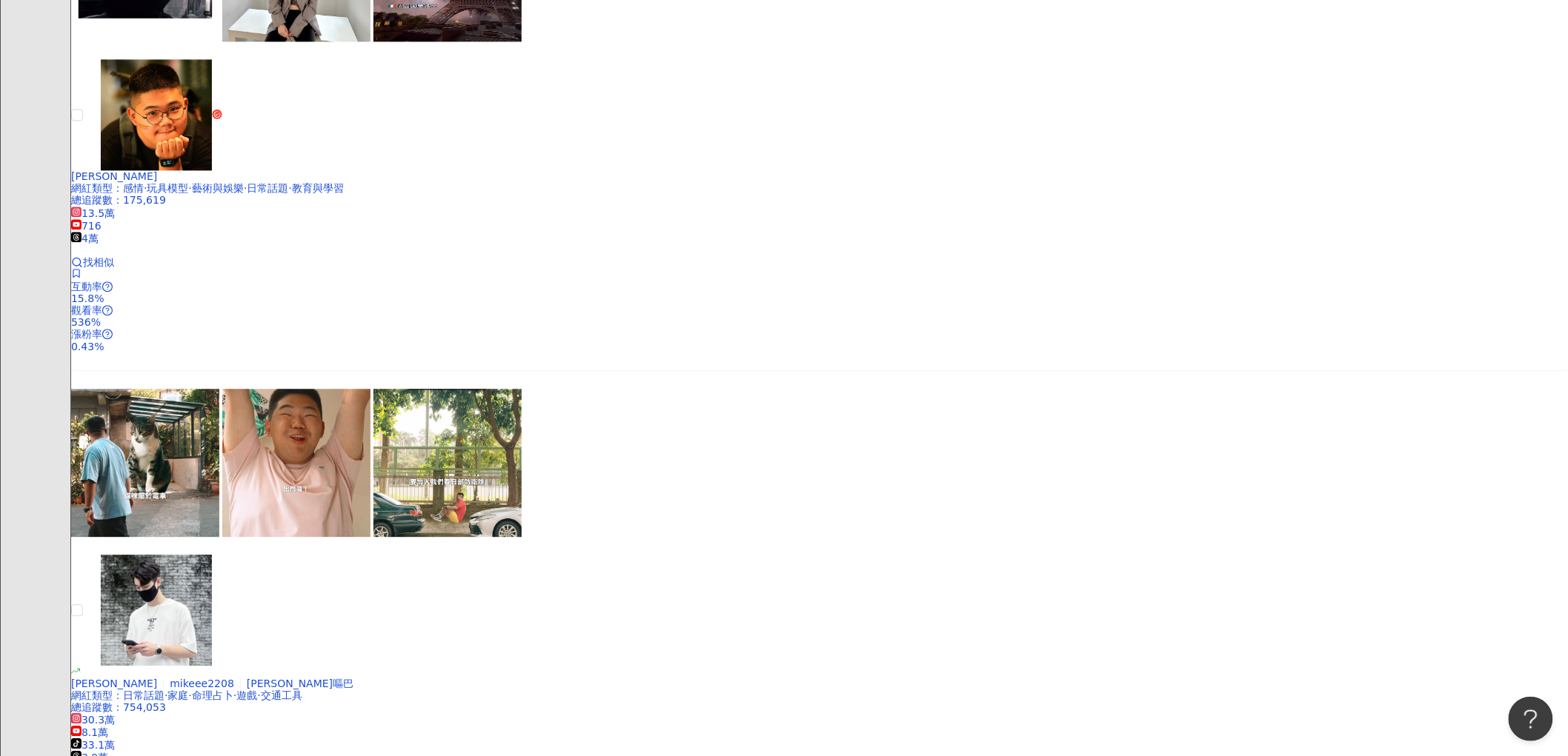
scroll to position [1398, 0]
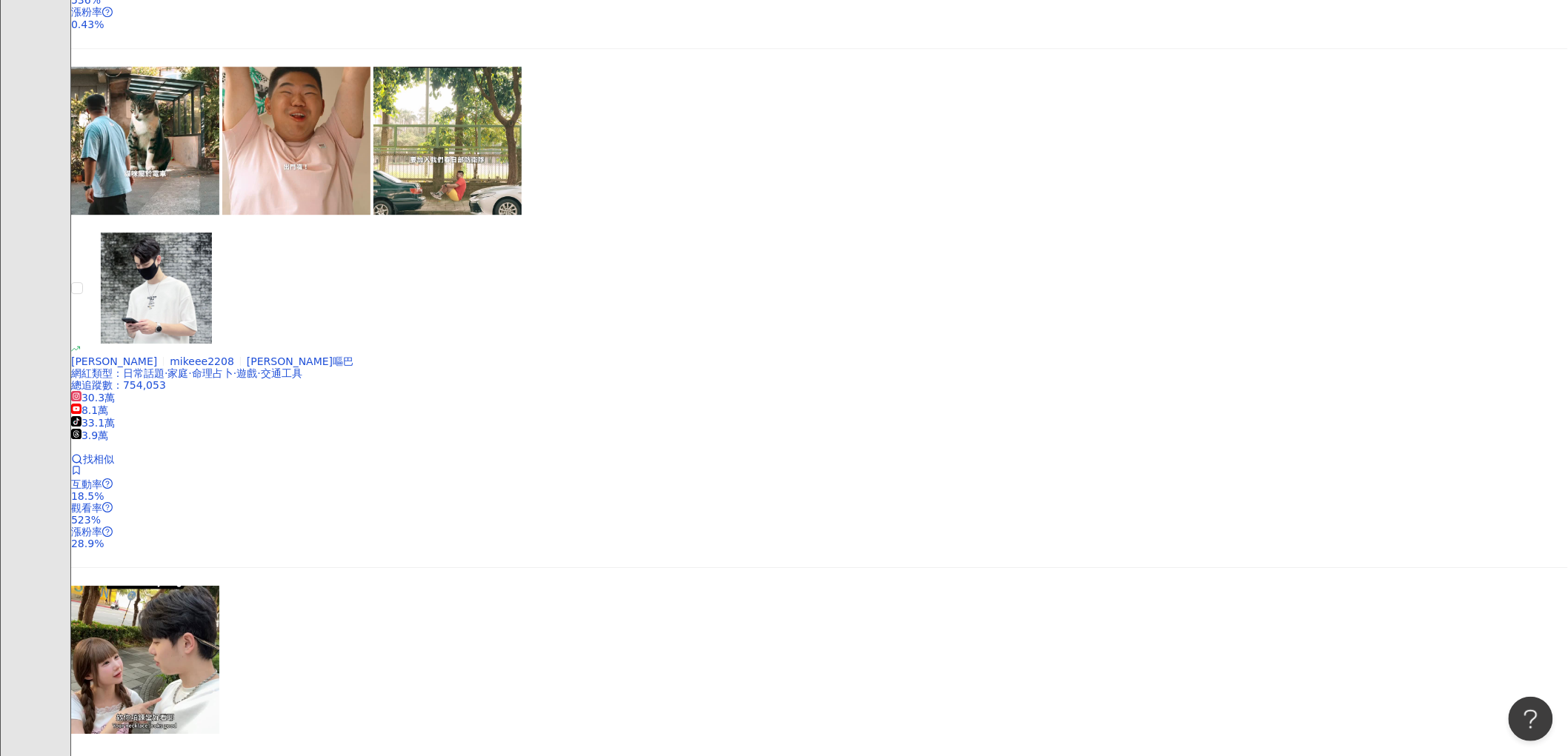
scroll to position [1728, 0]
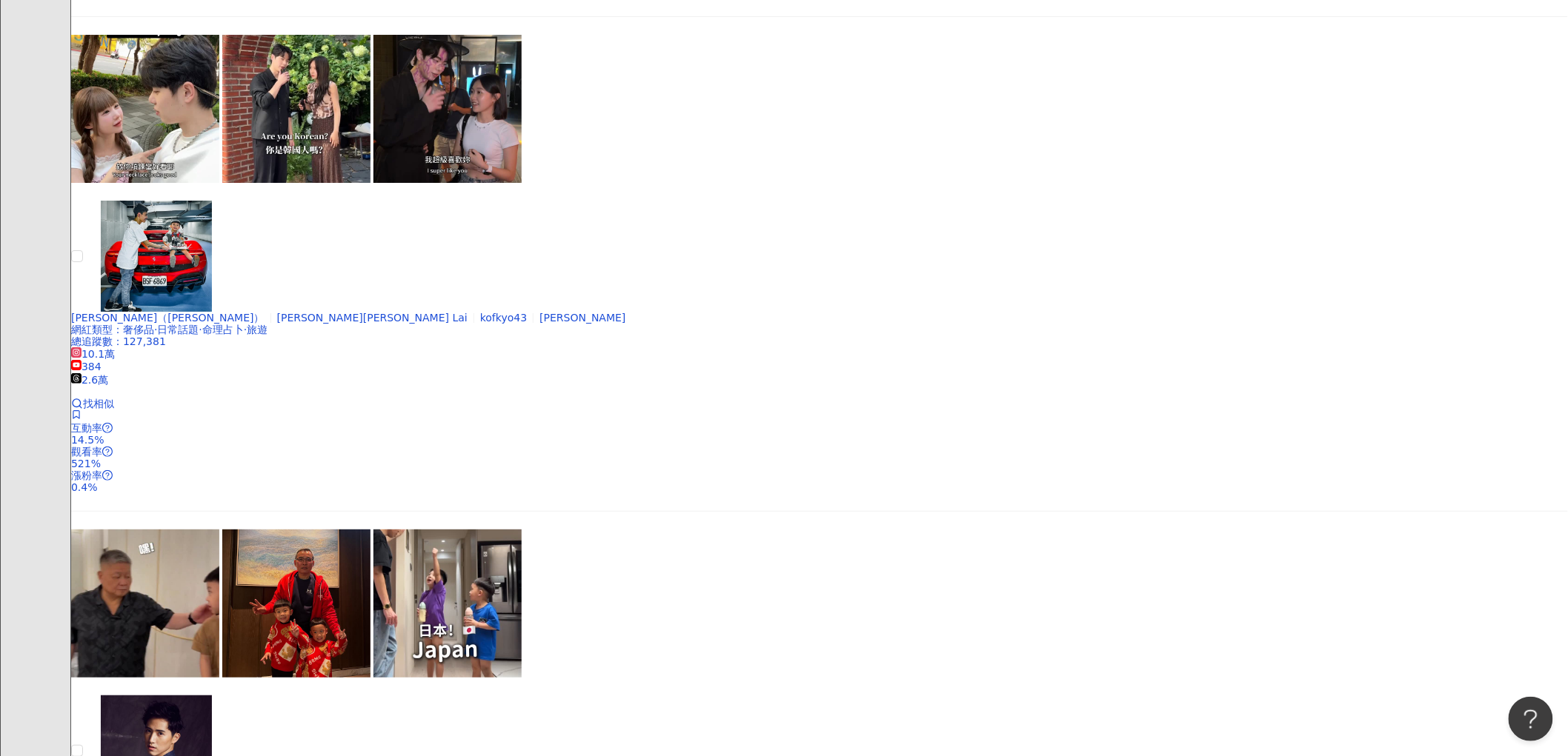
scroll to position [2304, 0]
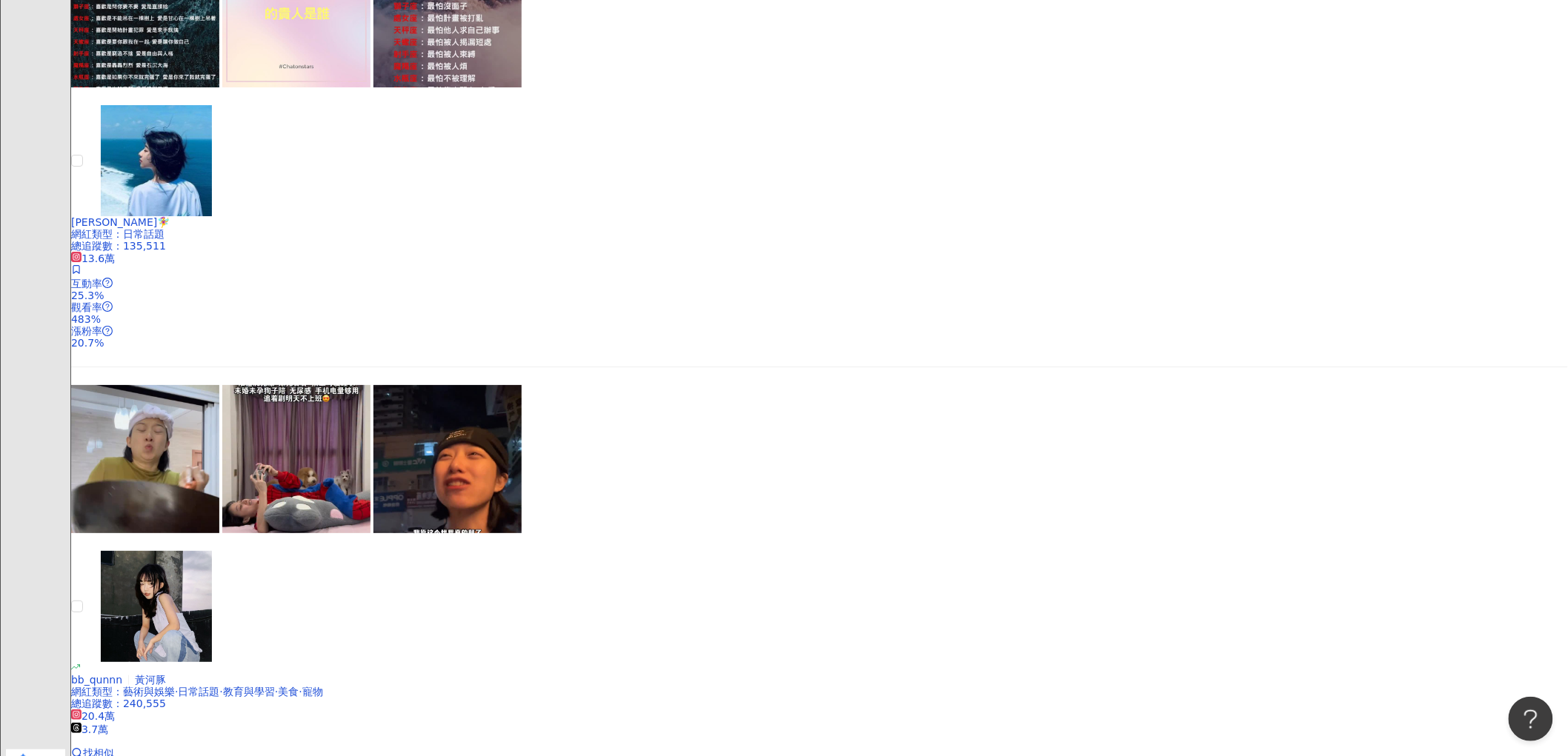
scroll to position [2057, 0]
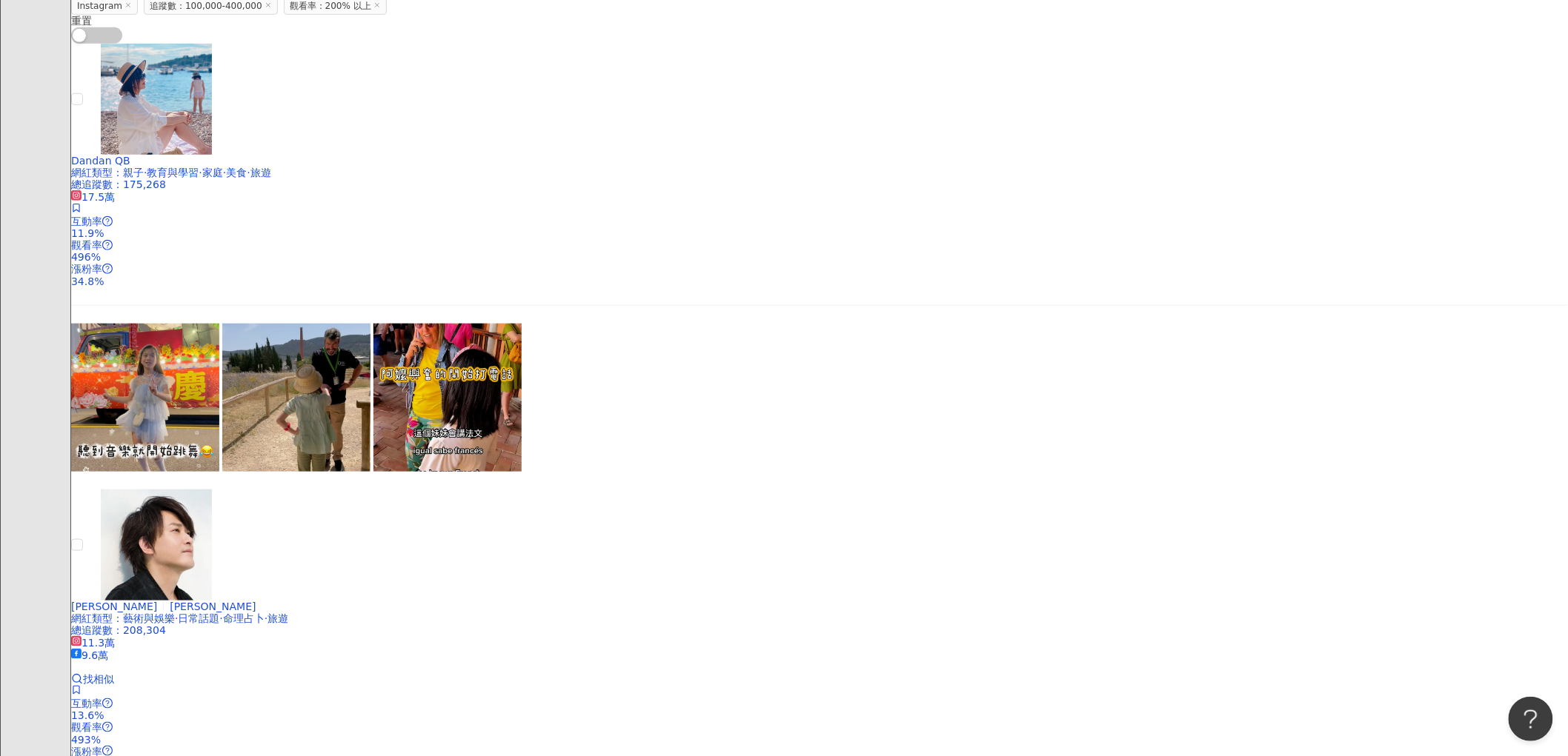
scroll to position [0, 0]
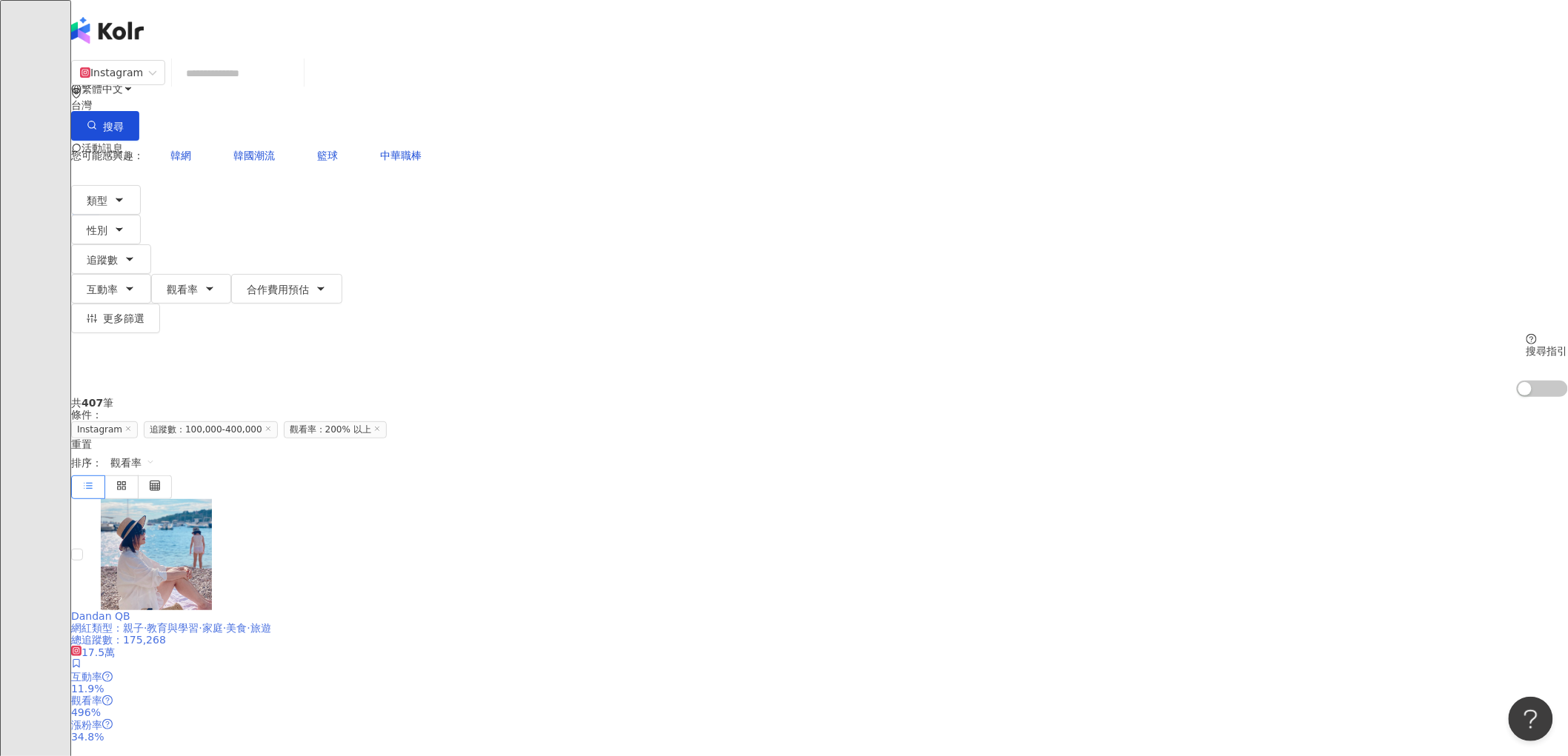
click at [212, 499] on img at bounding box center [156, 554] width 111 height 111
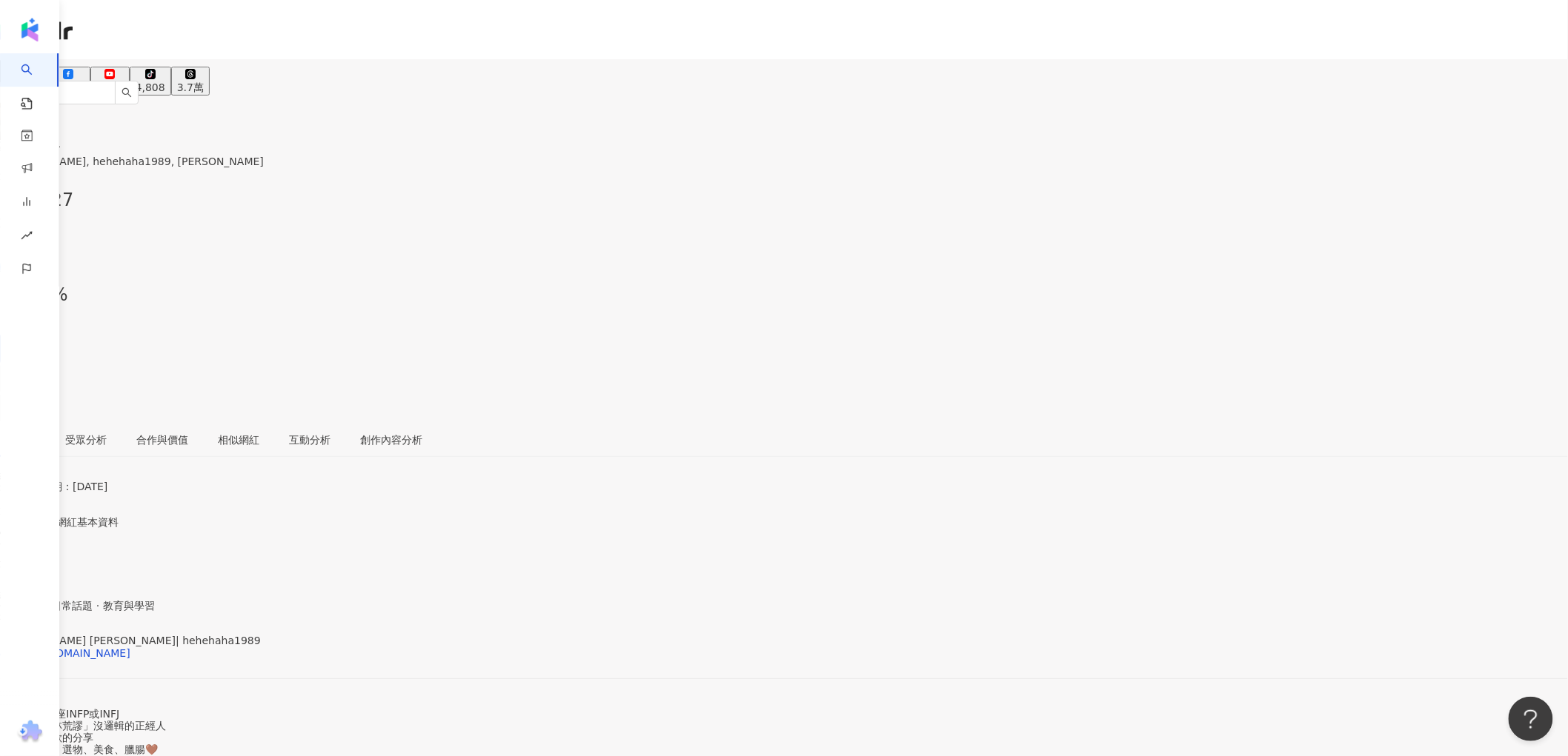
click at [22, 335] on icon at bounding box center [15, 342] width 13 height 13
click at [29, 334] on link at bounding box center [15, 349] width 29 height 29
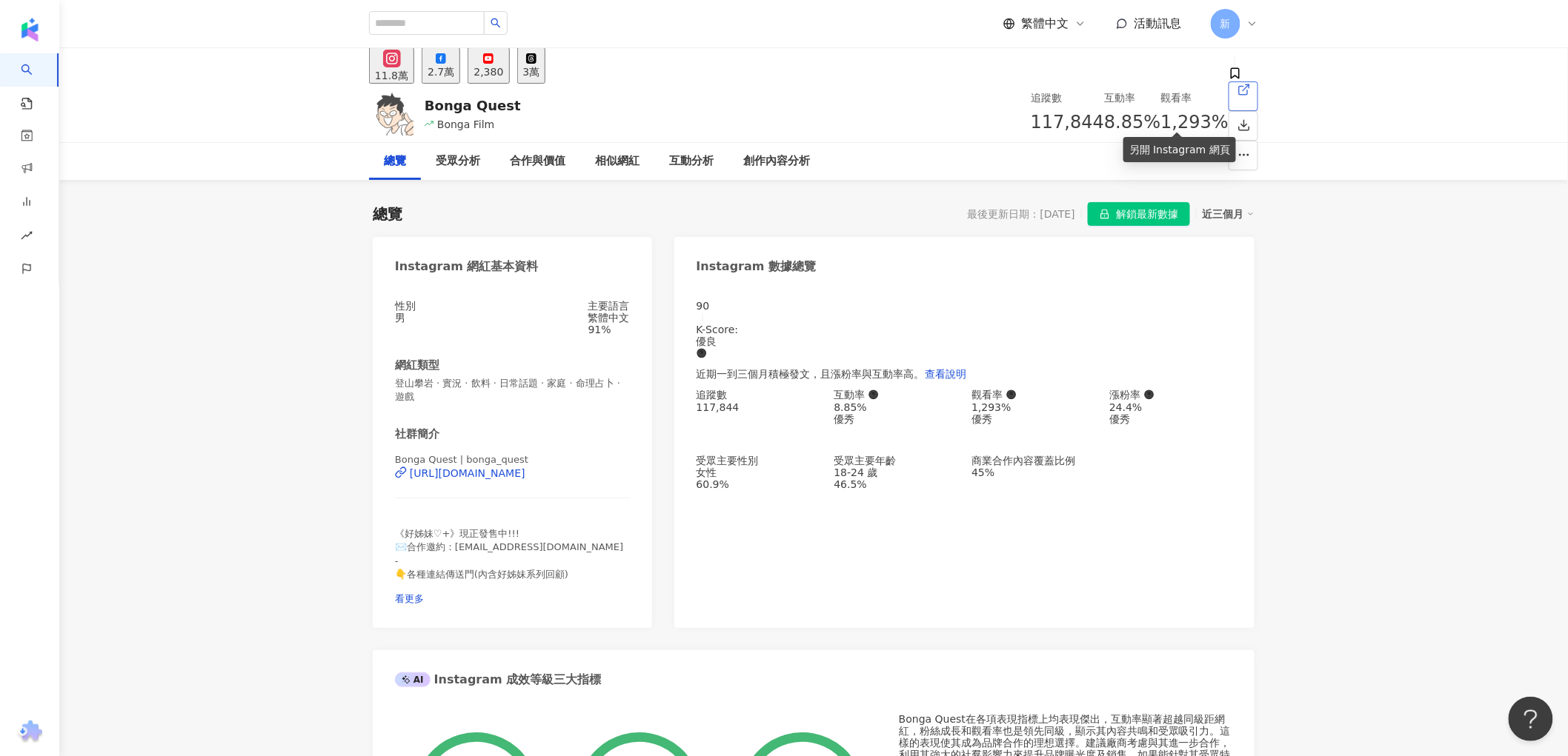
click at [1238, 96] on icon at bounding box center [1244, 89] width 13 height 13
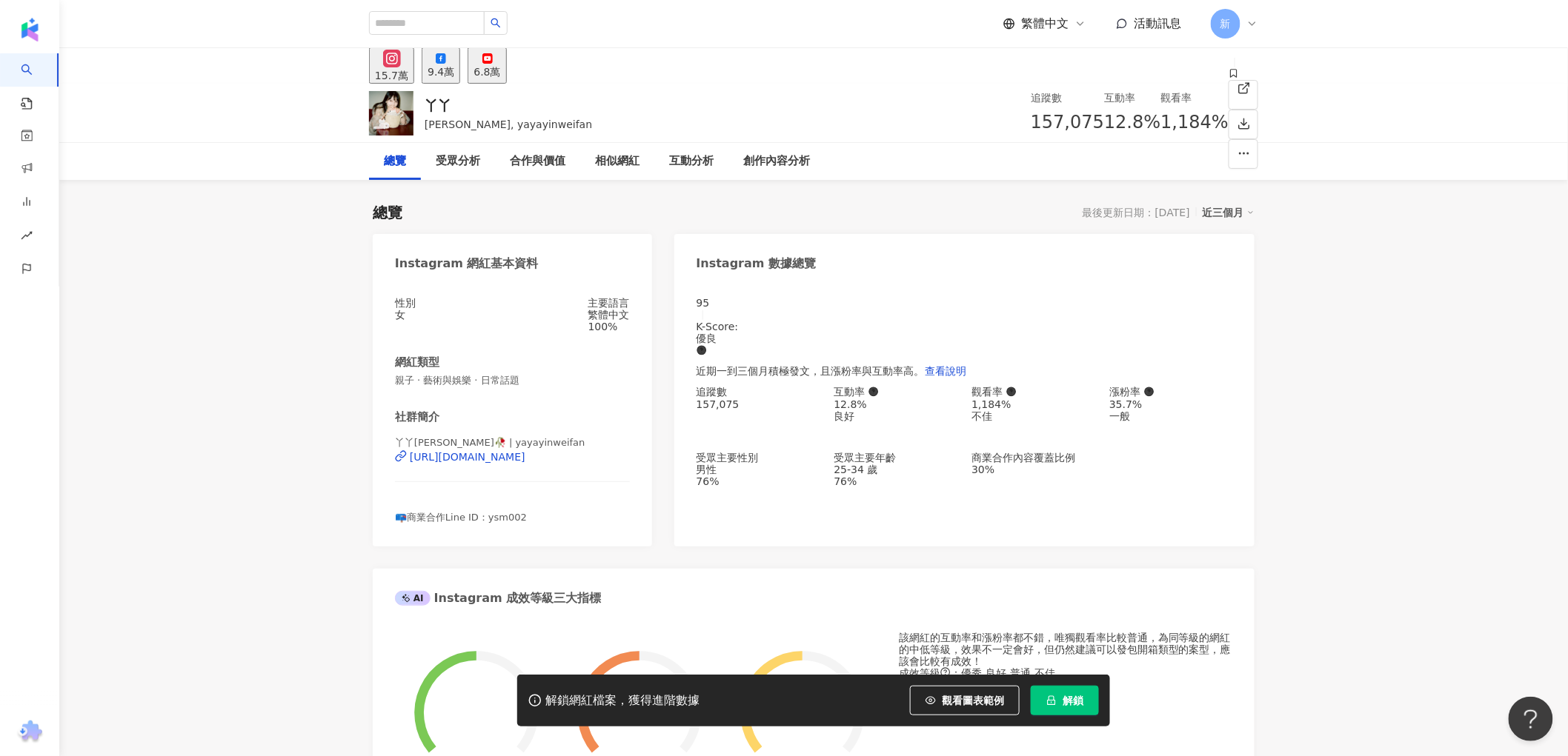
click at [1229, 110] on link at bounding box center [1243, 94] width 29 height 29
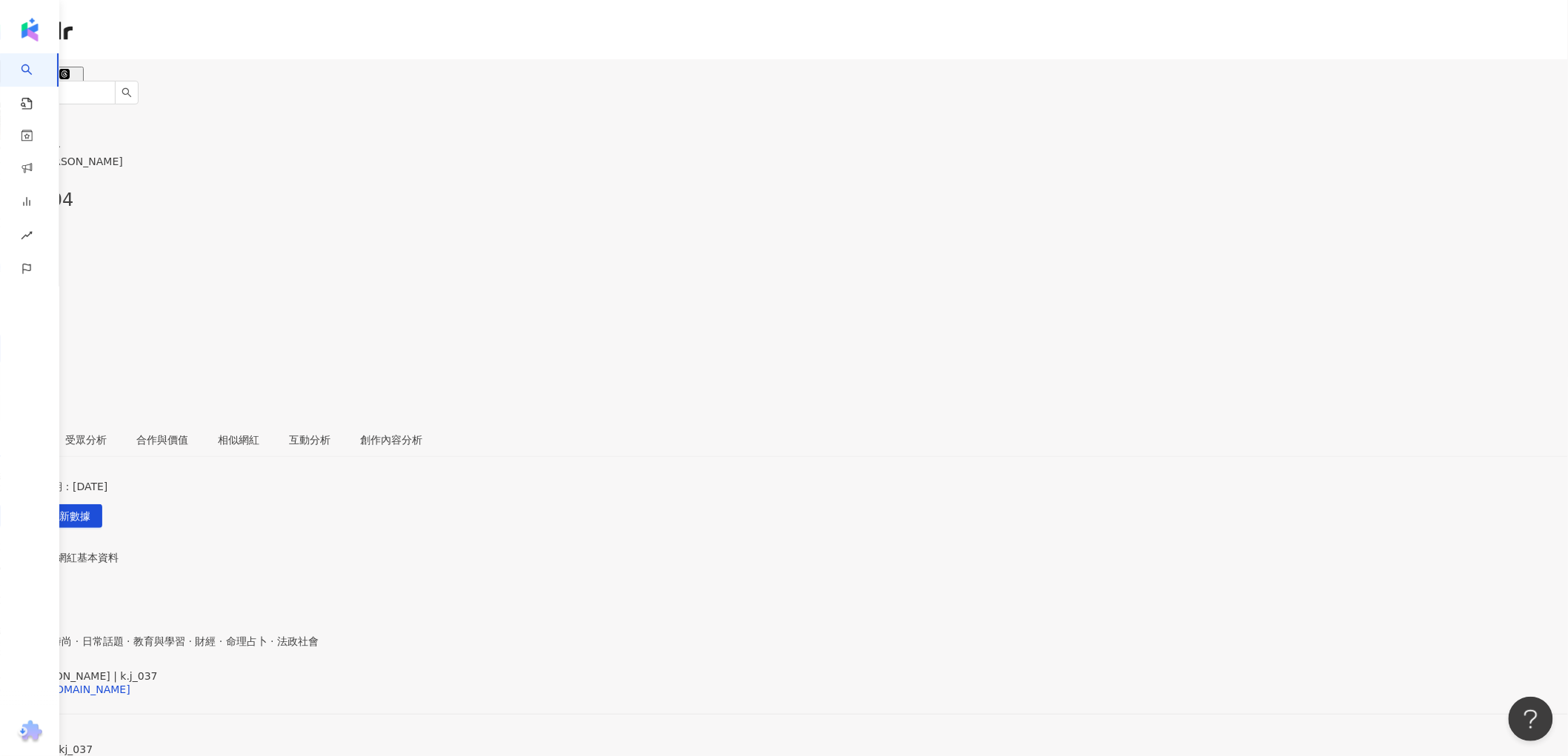
click at [22, 335] on icon at bounding box center [15, 342] width 13 height 13
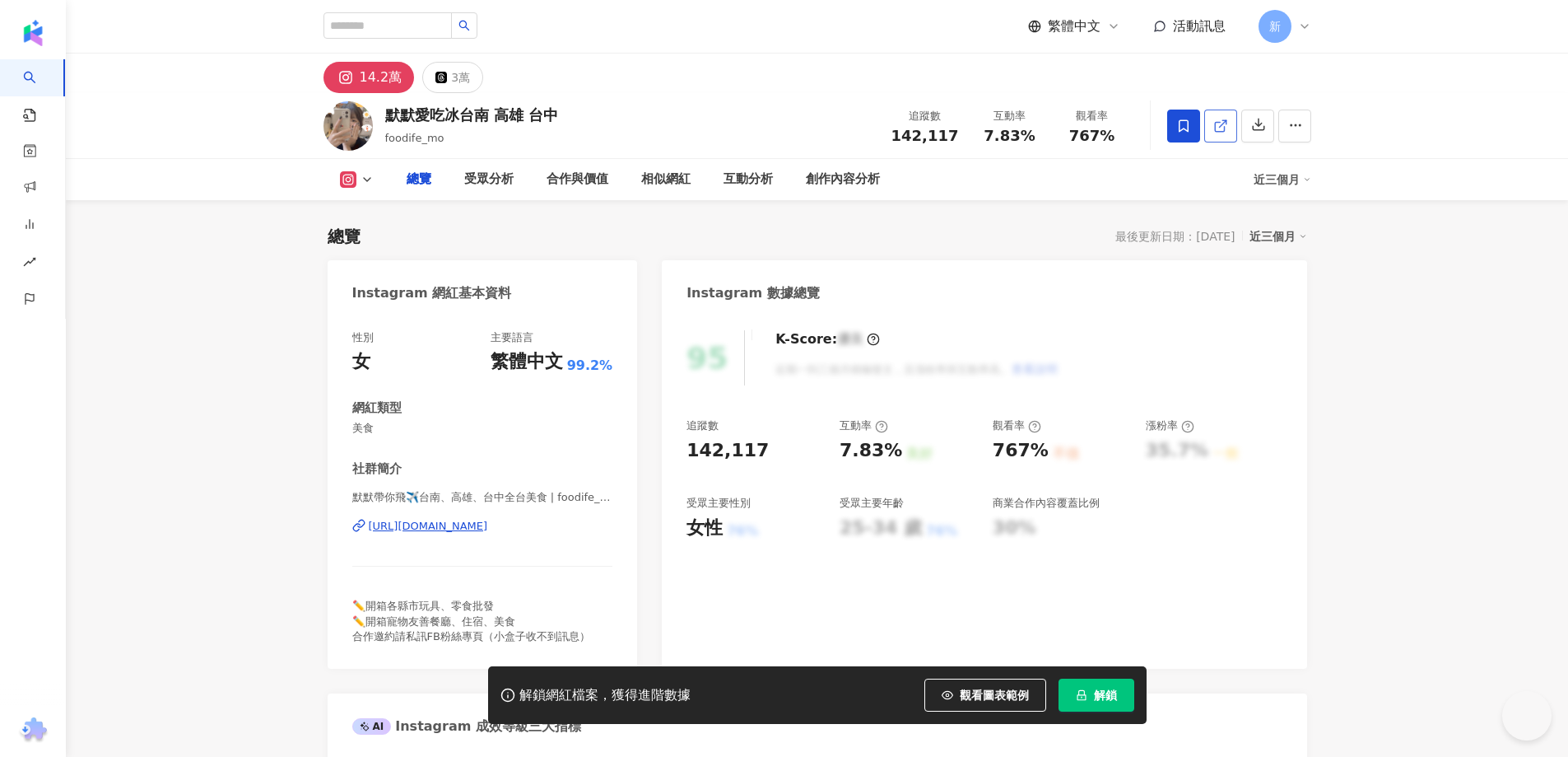
click at [1237, 122] on link at bounding box center [1221, 126] width 33 height 33
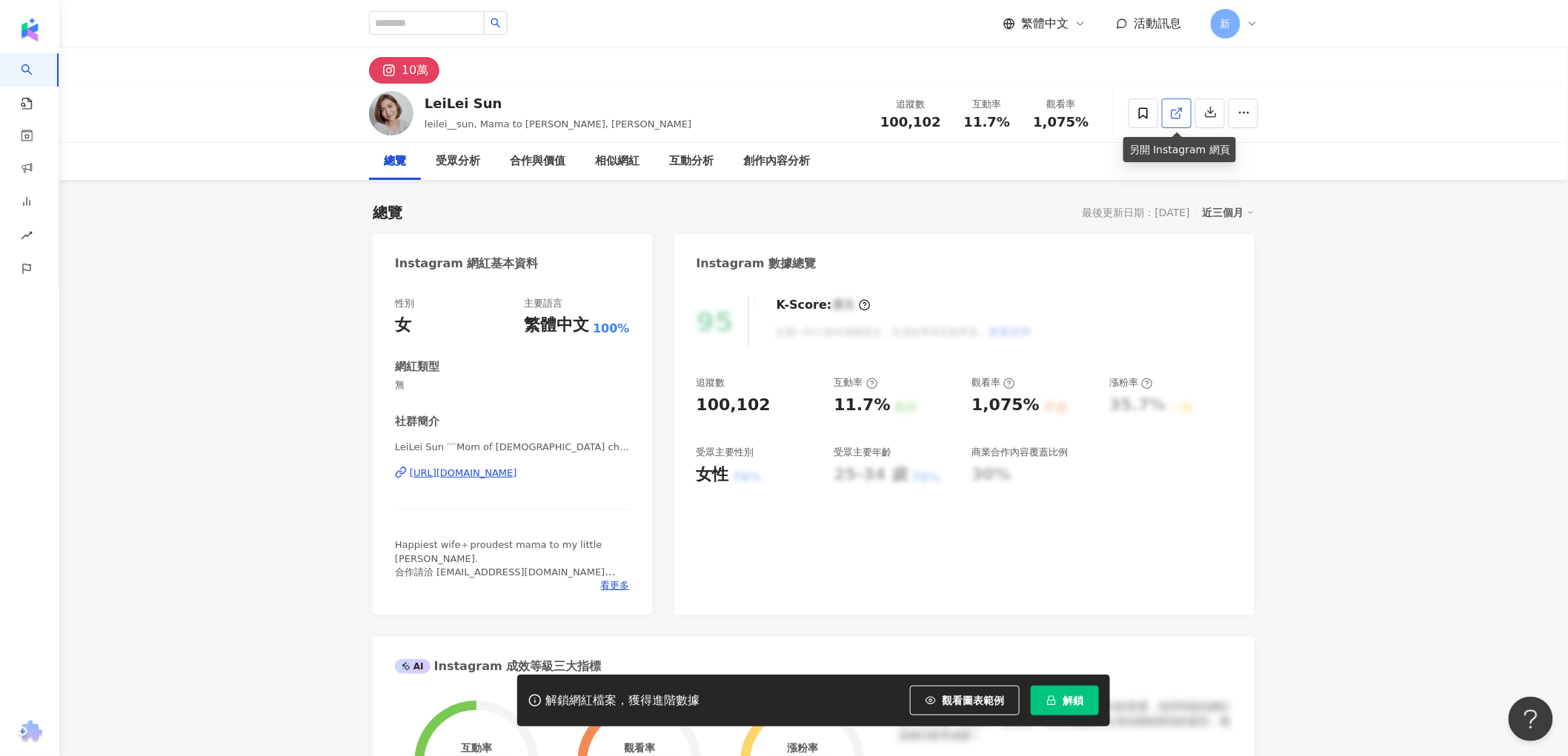
click at [1170, 110] on icon at bounding box center [1177, 113] width 13 height 13
click at [1183, 108] on icon at bounding box center [1177, 113] width 13 height 13
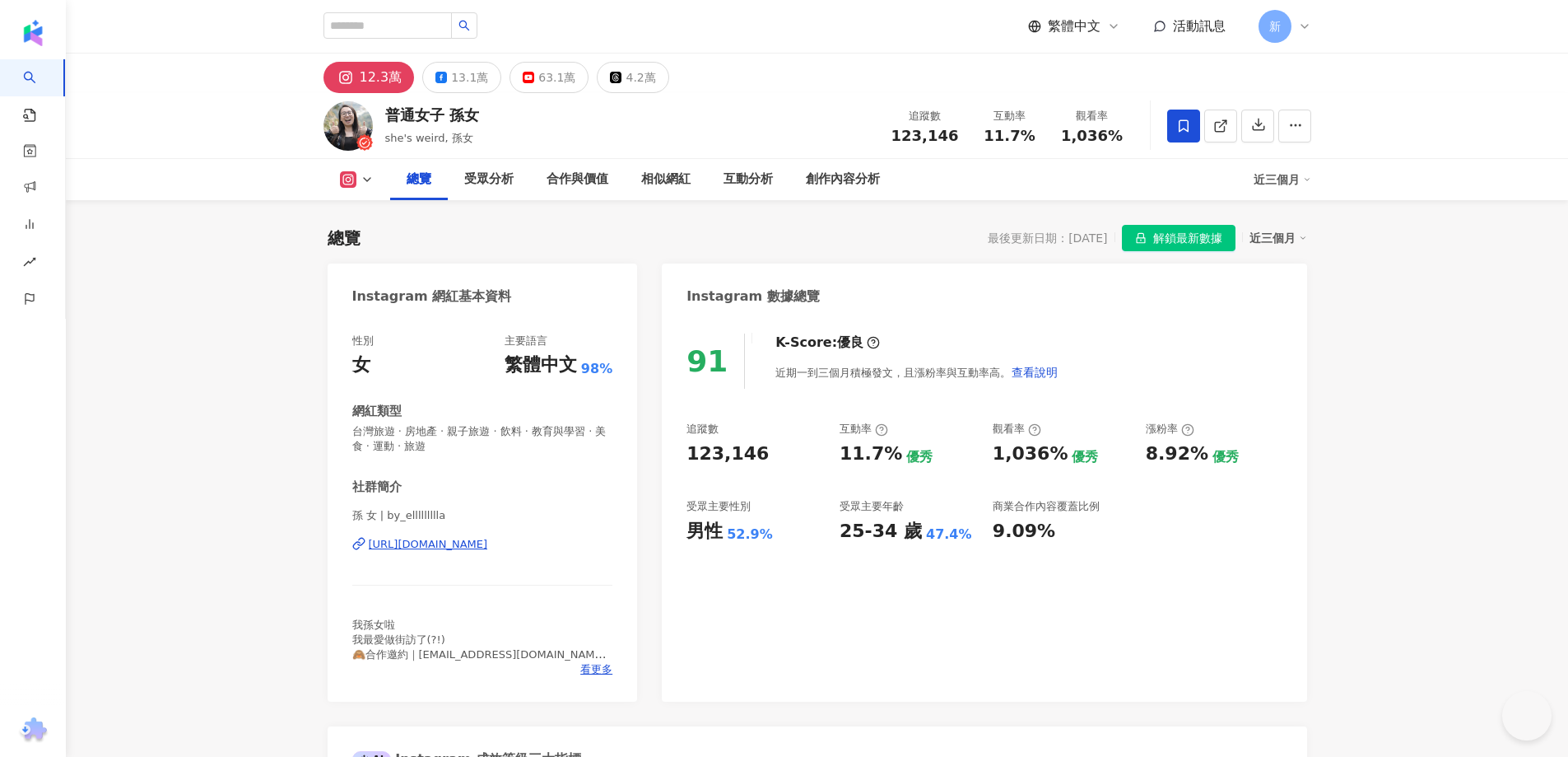
click at [1223, 235] on span "解鎖最新數據" at bounding box center [1188, 239] width 69 height 27
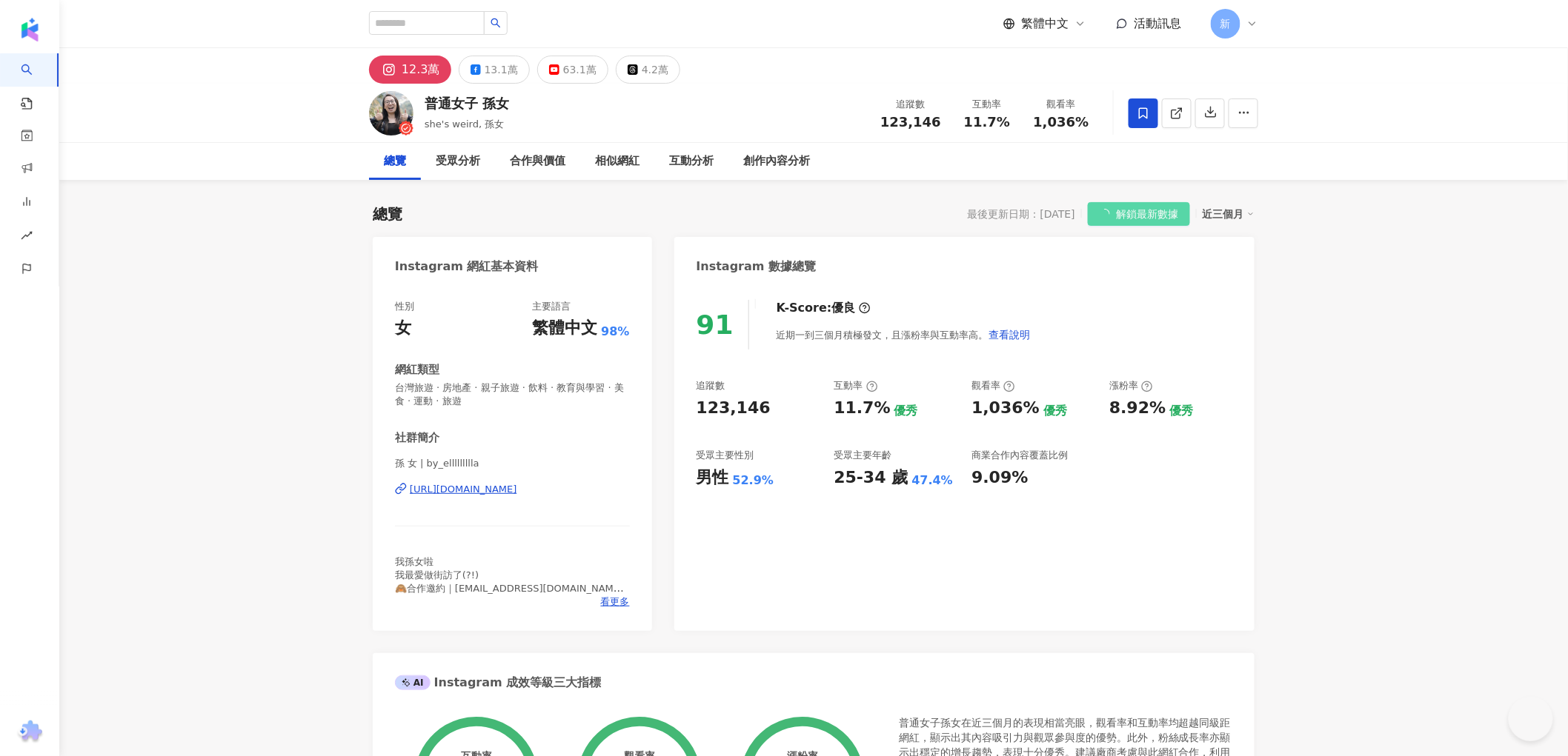
click at [1176, 115] on icon at bounding box center [1177, 113] width 13 height 13
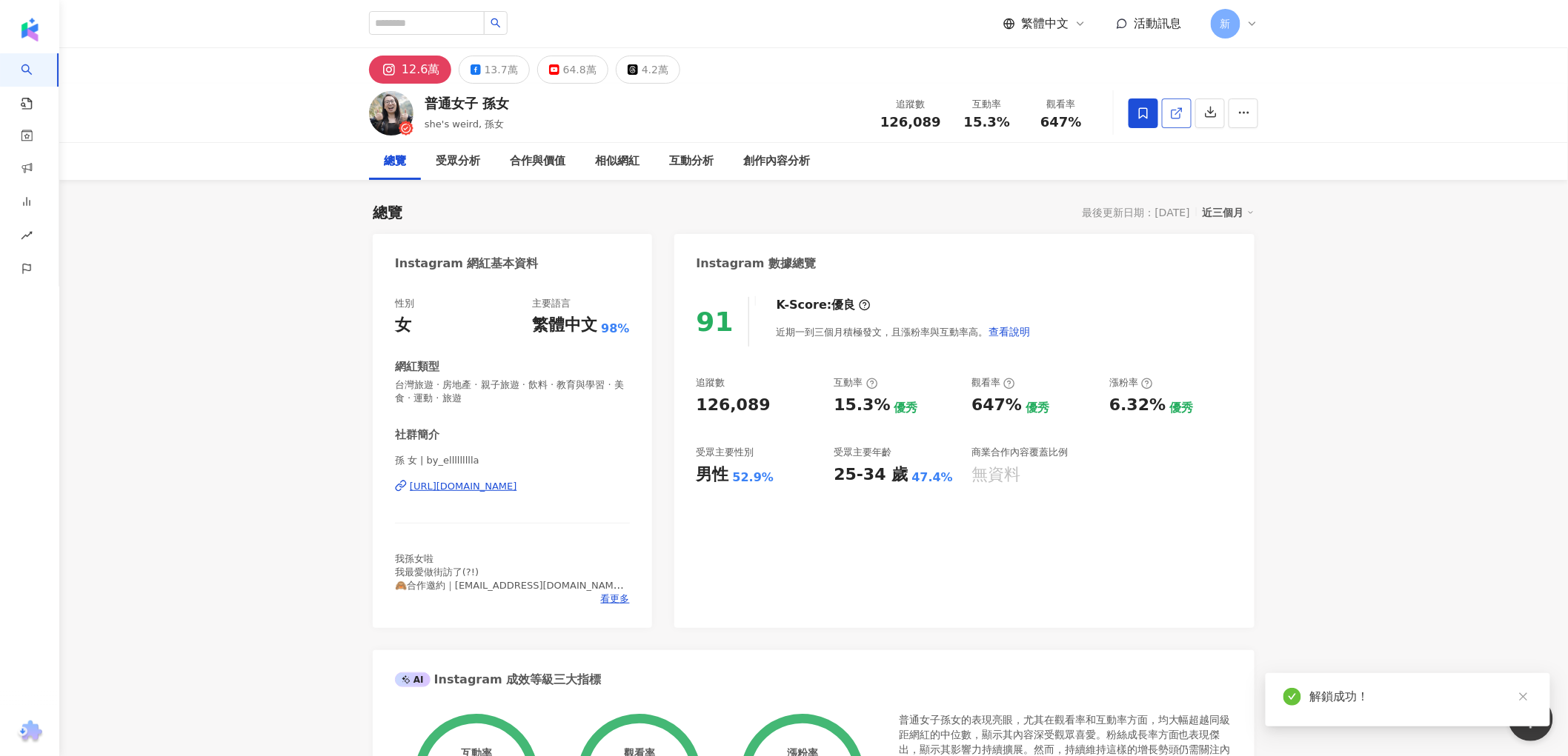
click at [505, 74] on div "13.7萬" at bounding box center [501, 69] width 33 height 21
click at [499, 67] on div "13.7萬" at bounding box center [501, 69] width 33 height 21
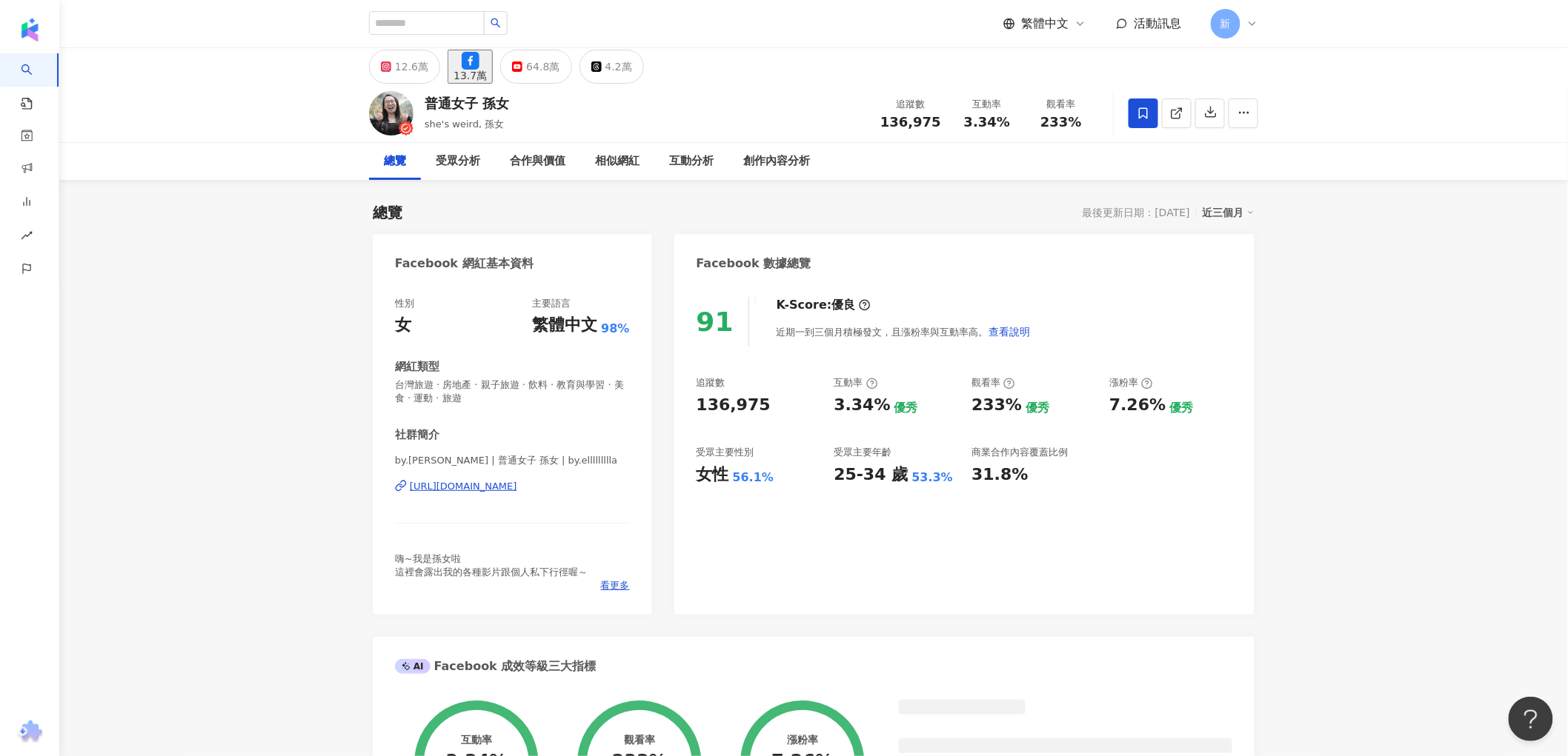
click at [1167, 115] on link at bounding box center [1177, 113] width 29 height 29
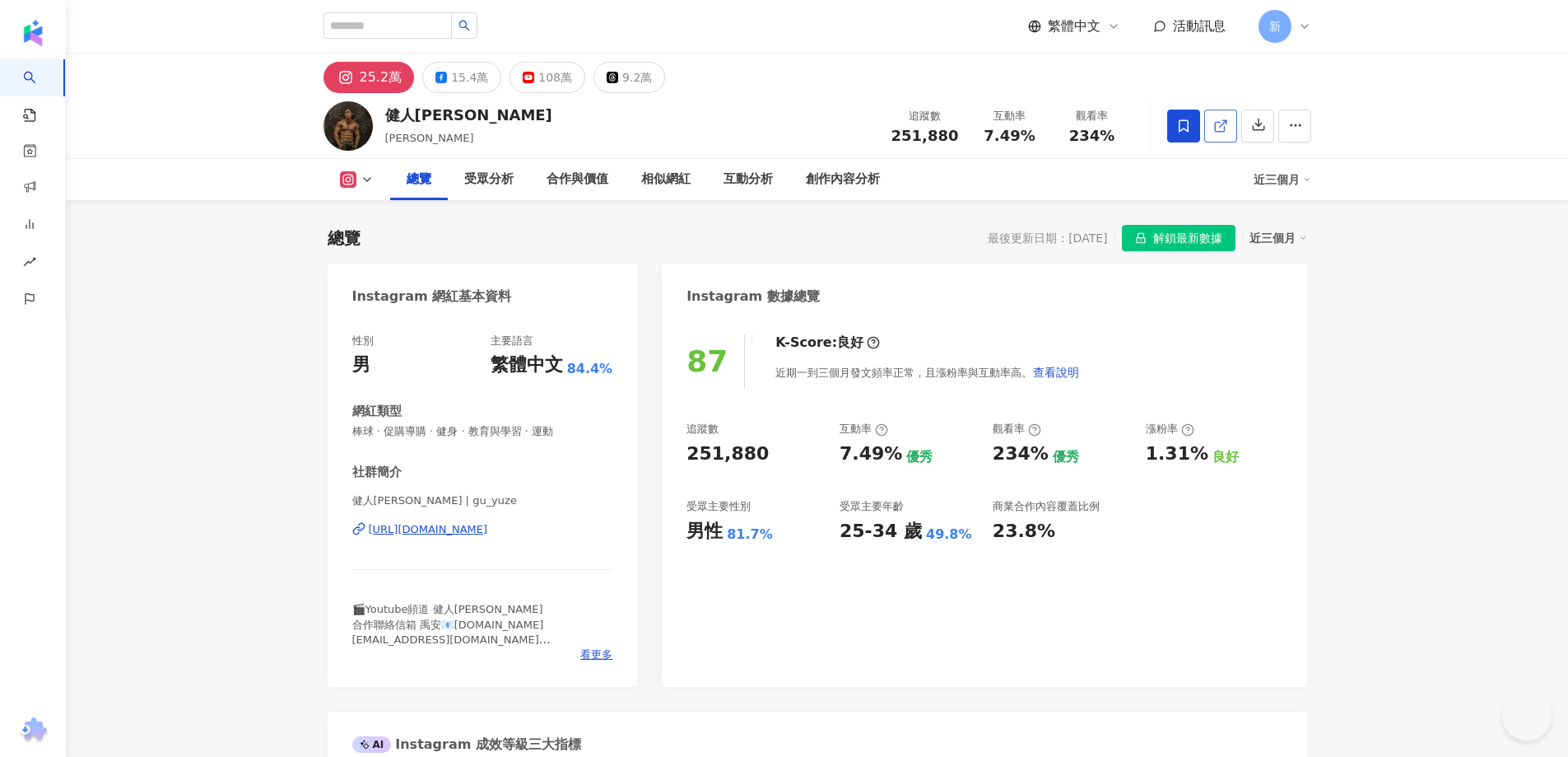
click at [1226, 125] on line at bounding box center [1223, 124] width 7 height 7
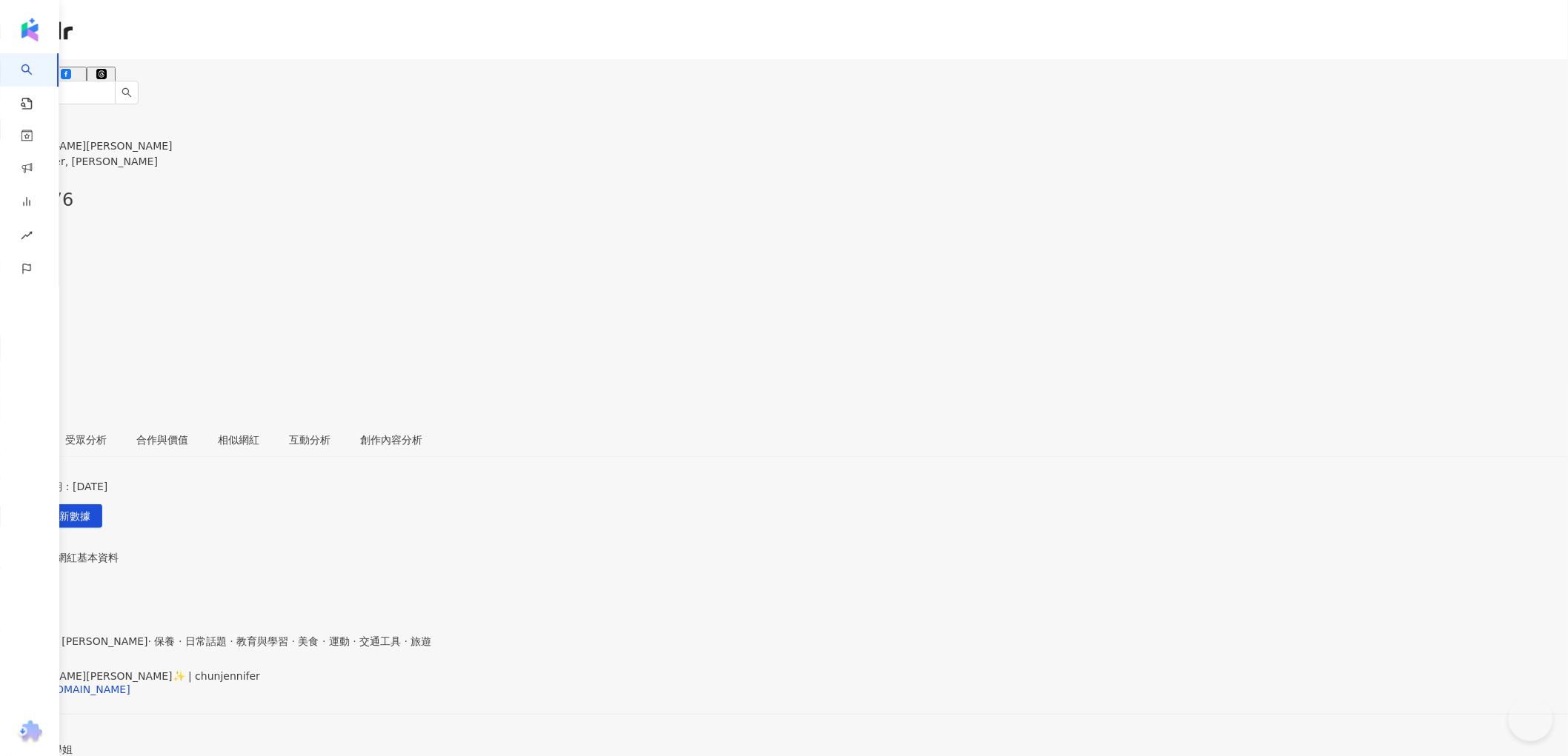
click at [22, 335] on icon at bounding box center [15, 342] width 13 height 13
click at [29, 334] on link at bounding box center [15, 349] width 29 height 29
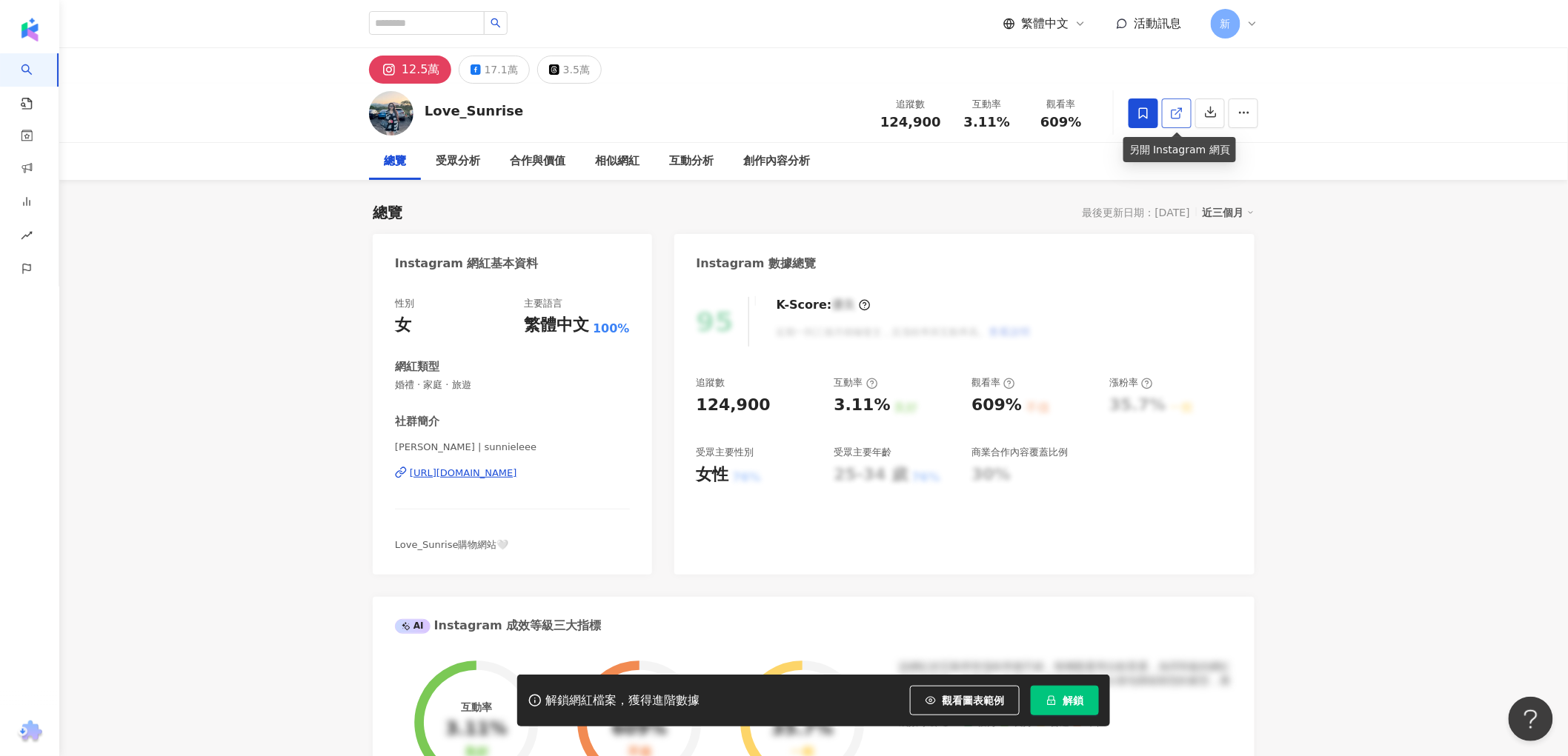
click at [1183, 115] on icon at bounding box center [1177, 113] width 13 height 13
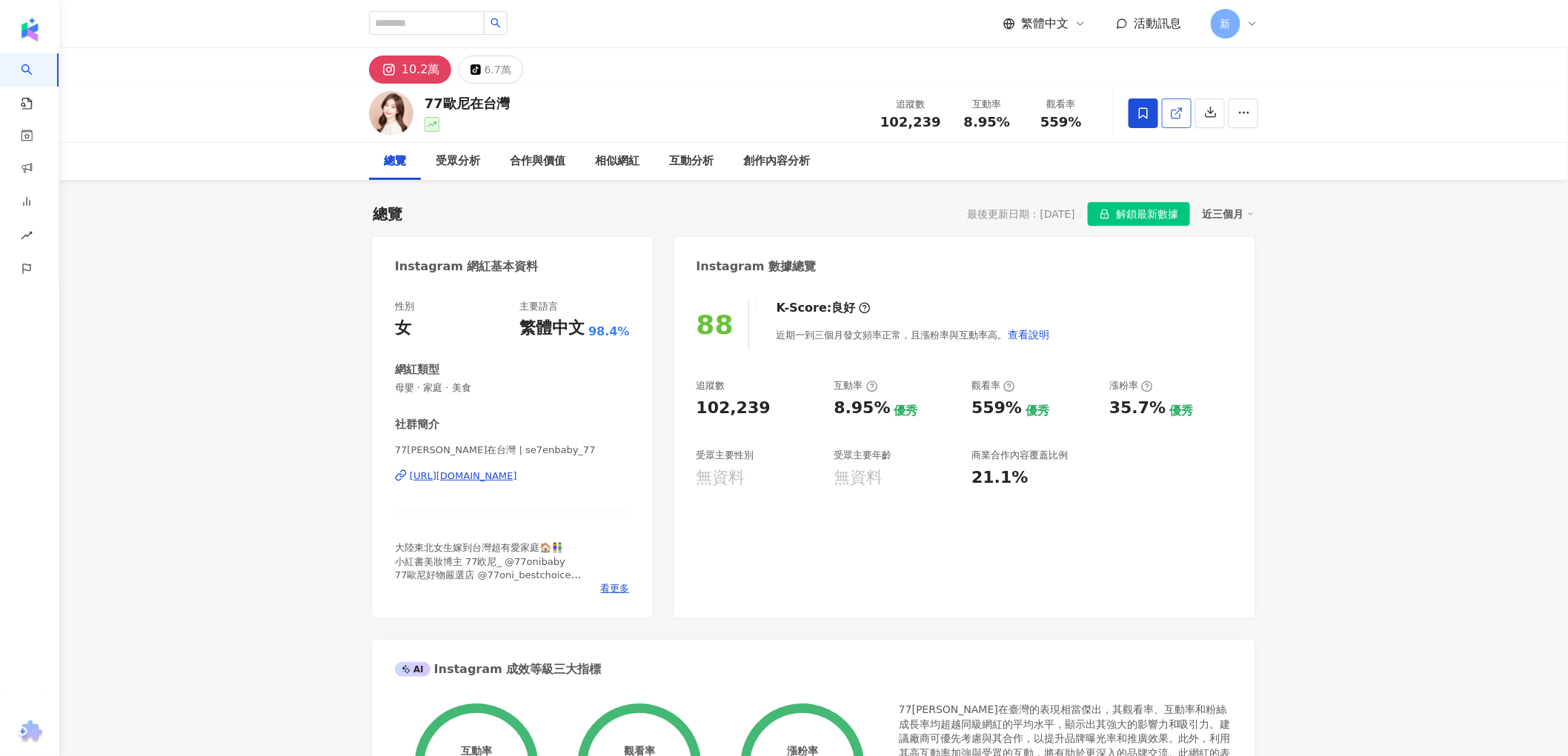
click at [1170, 105] on span at bounding box center [1177, 113] width 13 height 15
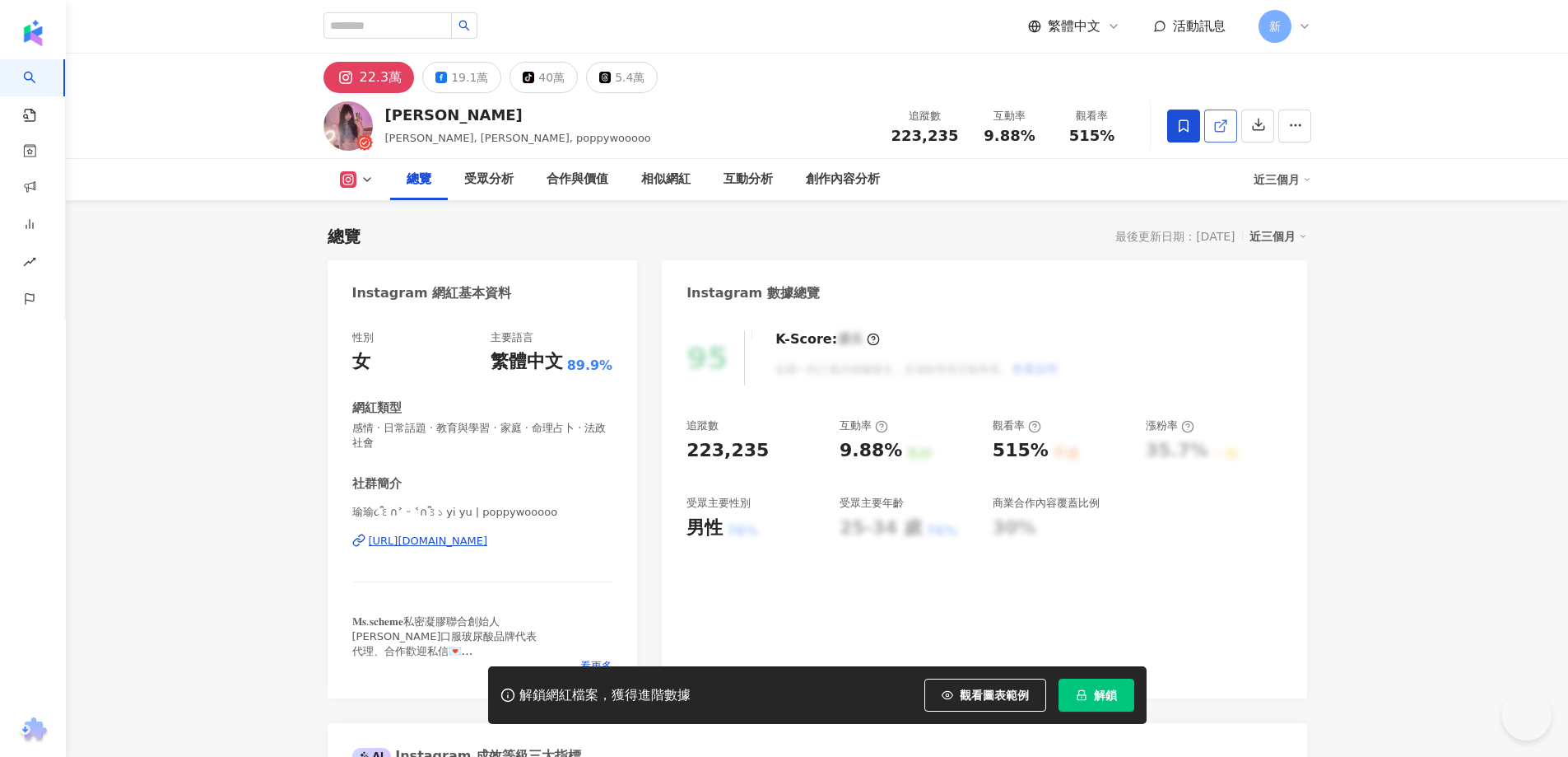
click at [1224, 122] on icon at bounding box center [1219, 127] width 9 height 9
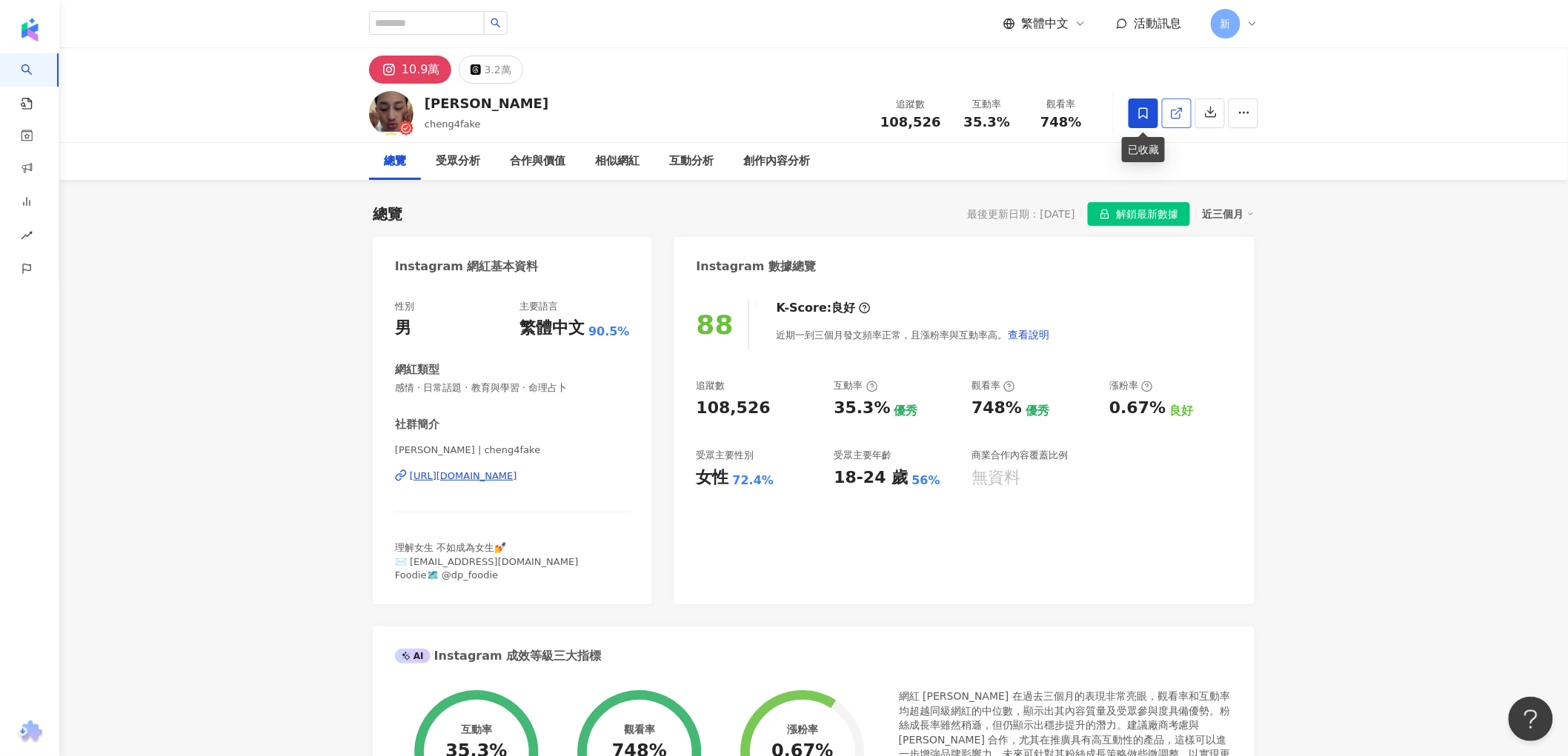
click at [1173, 112] on icon at bounding box center [1177, 113] width 13 height 13
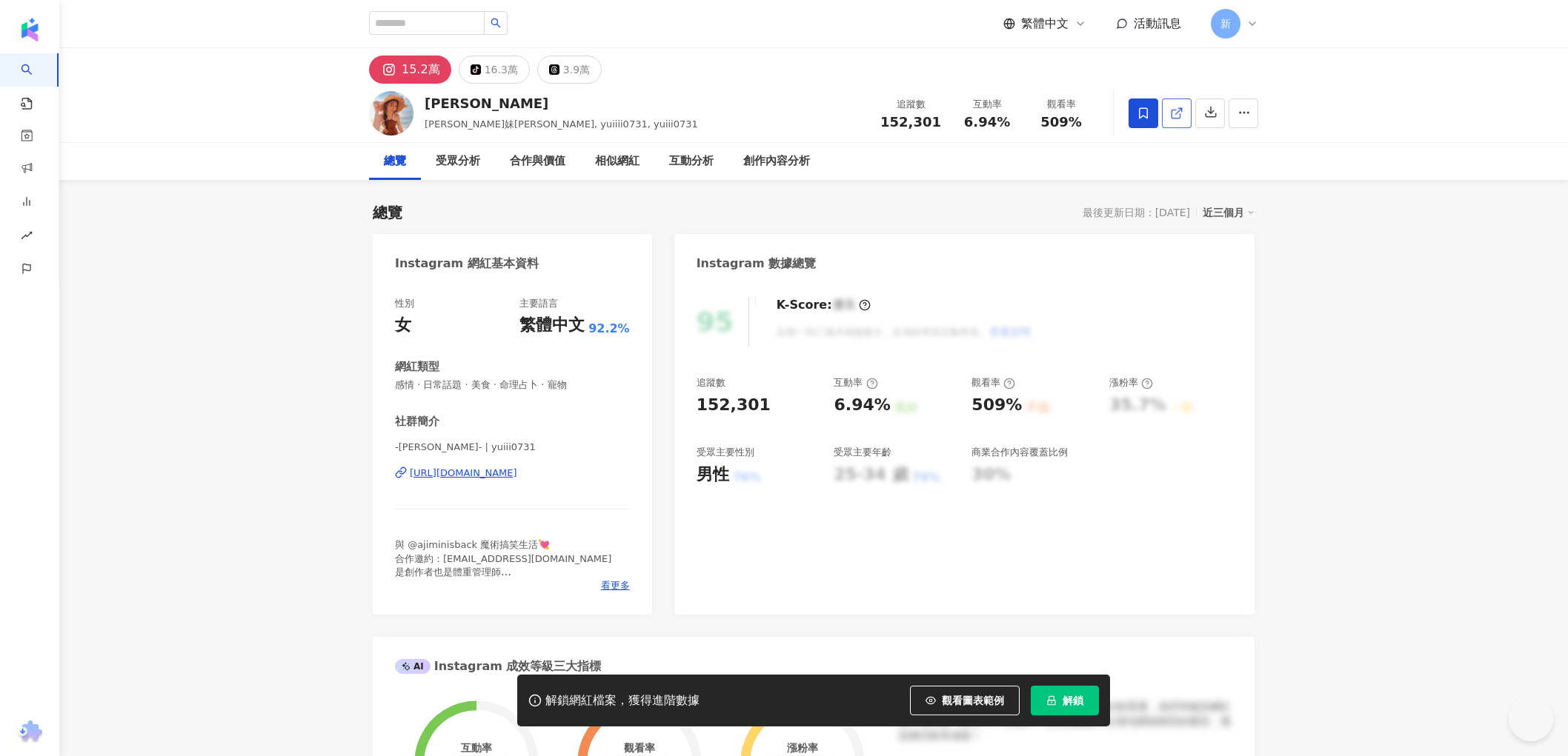
scroll to position [246, 0]
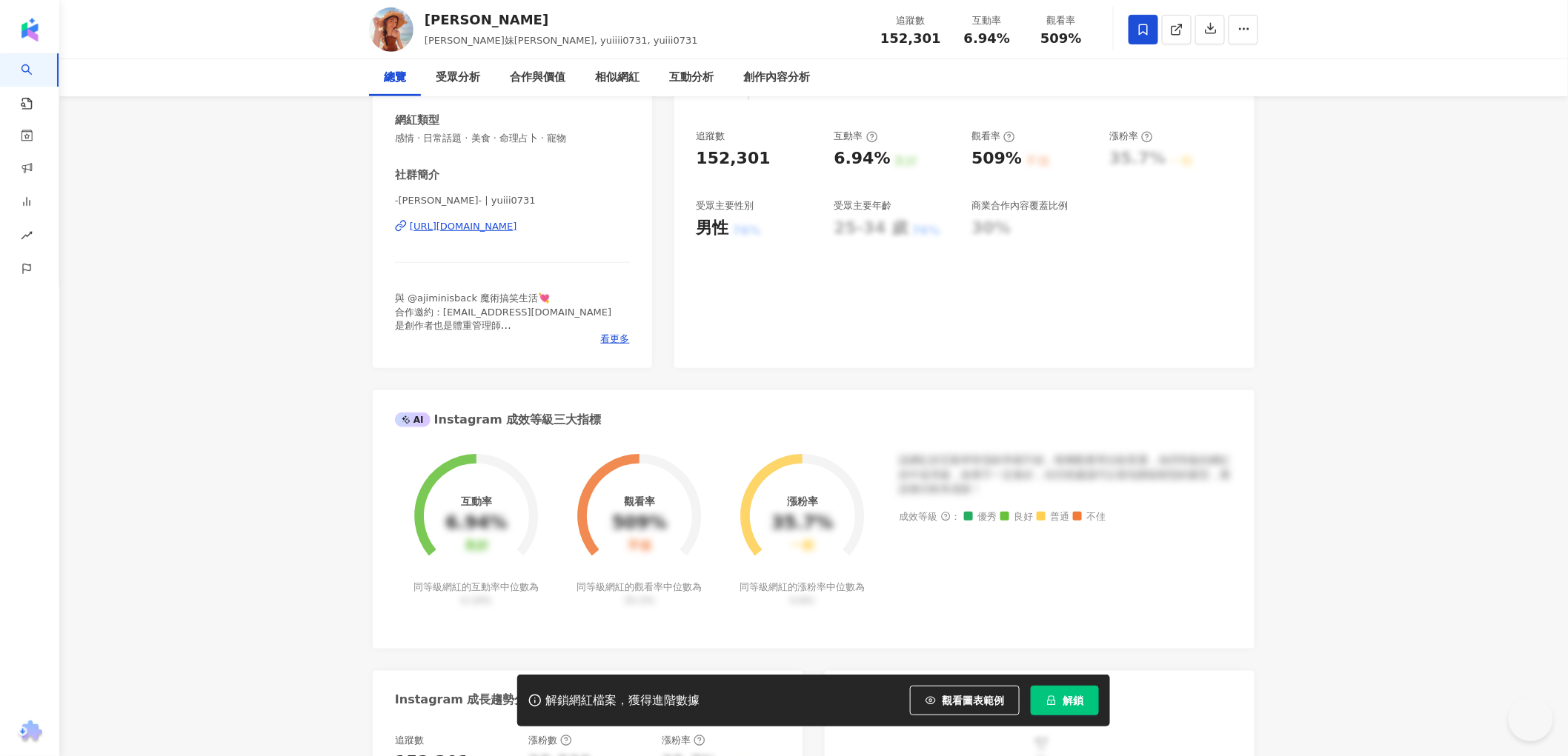
click at [1174, 26] on icon at bounding box center [1176, 29] width 9 height 9
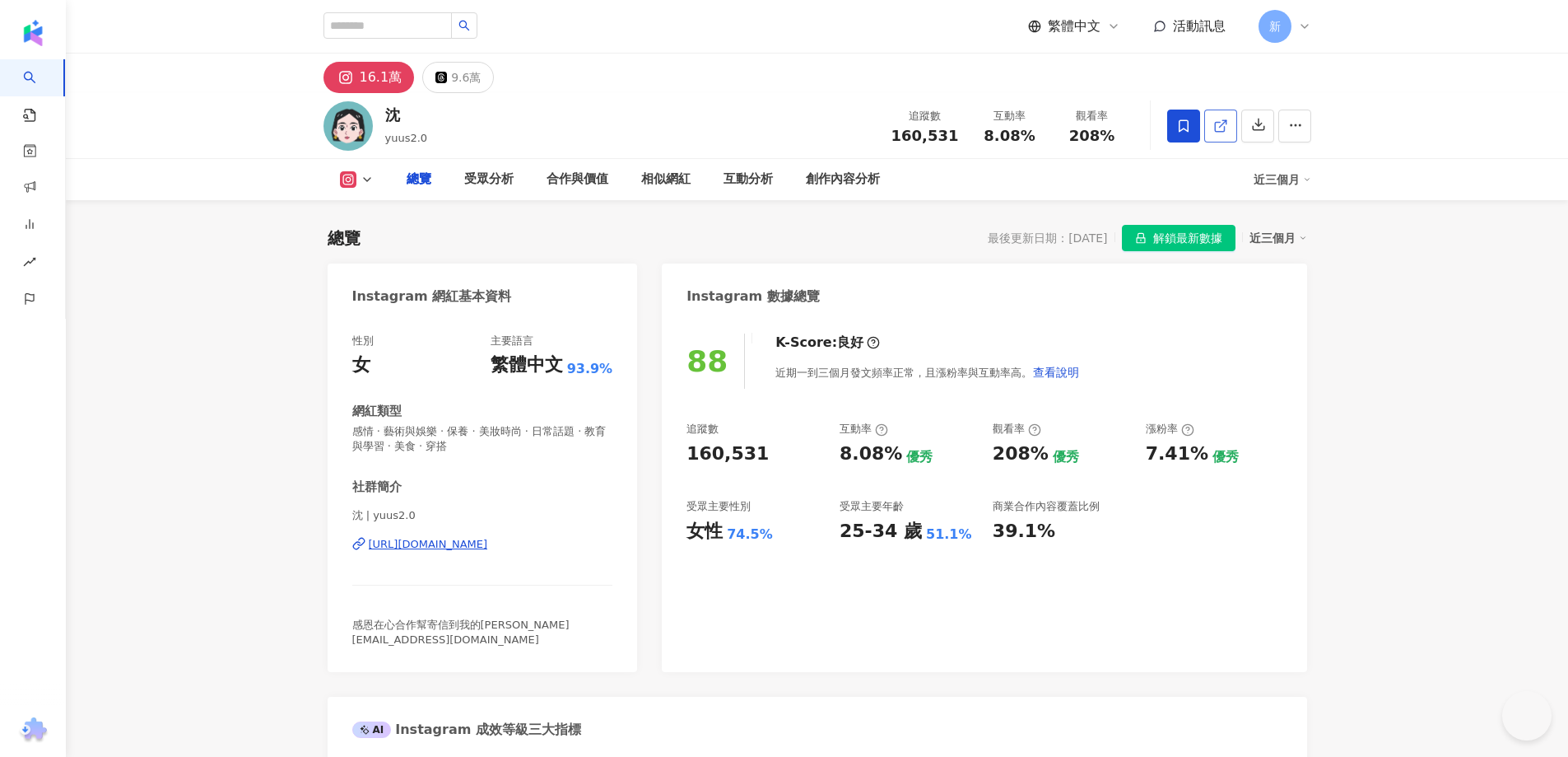
click at [1229, 128] on icon at bounding box center [1220, 126] width 15 height 15
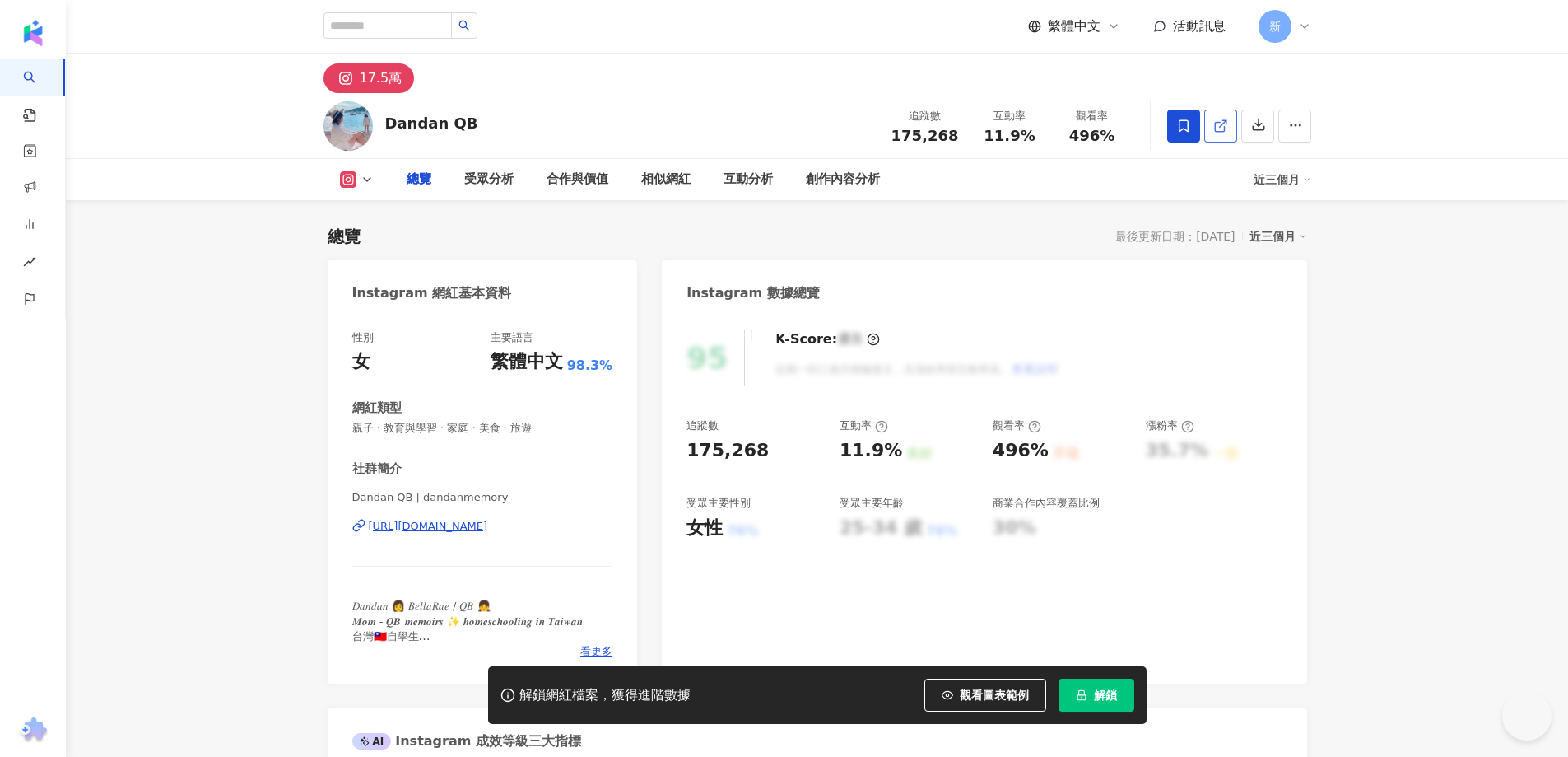
click at [1229, 128] on icon at bounding box center [1220, 126] width 15 height 15
